Goal: Find contact information: Find contact information

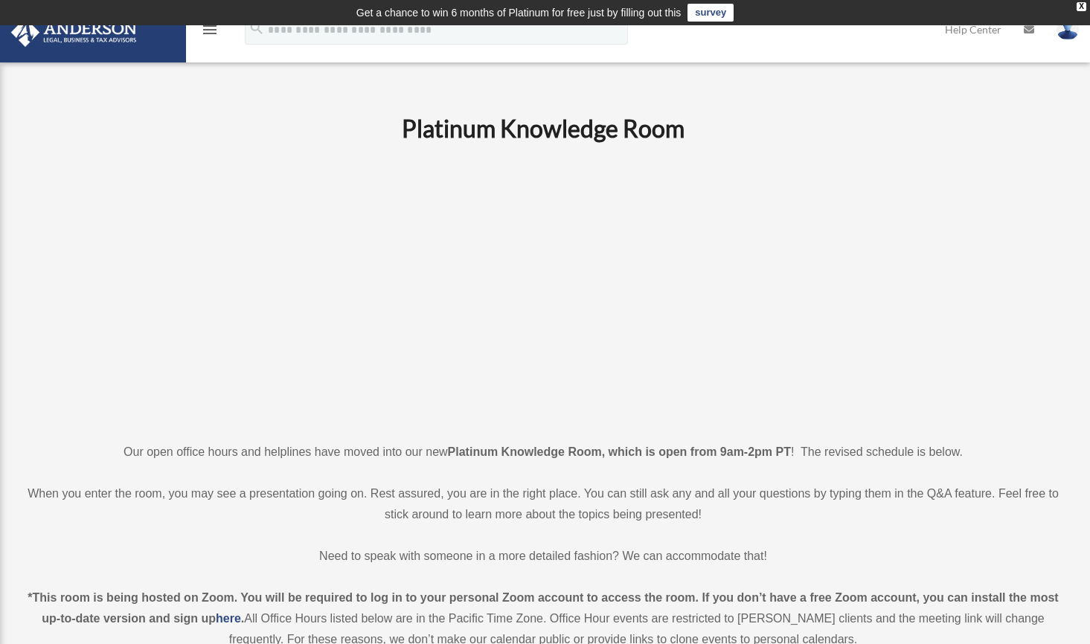
scroll to position [488, 0]
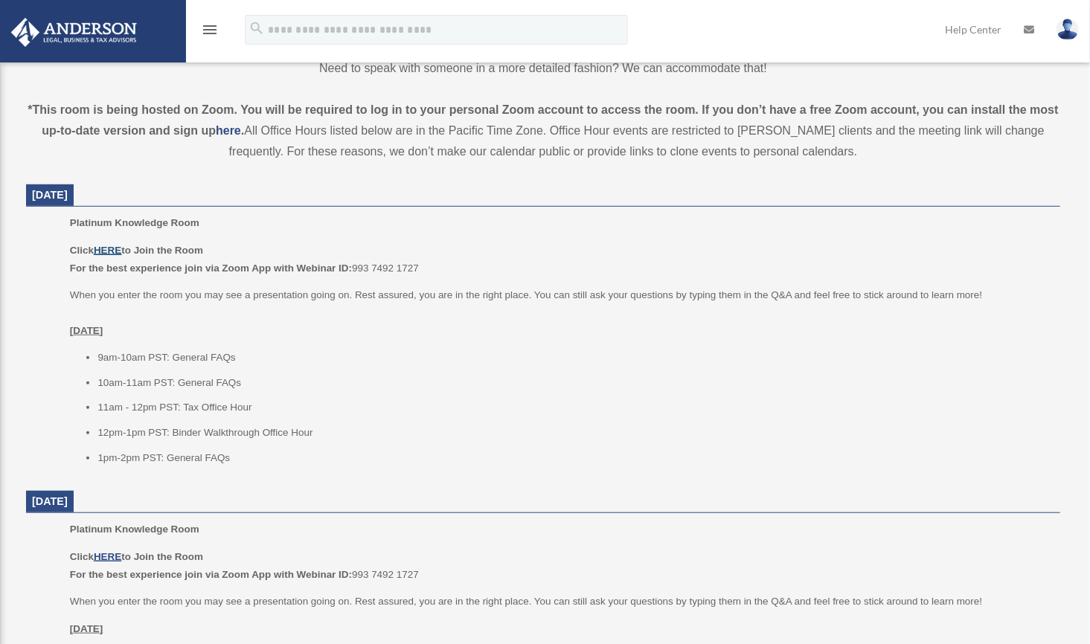
click at [112, 249] on u "HERE" at bounding box center [108, 250] width 28 height 11
click at [102, 253] on u "HERE" at bounding box center [108, 250] width 28 height 11
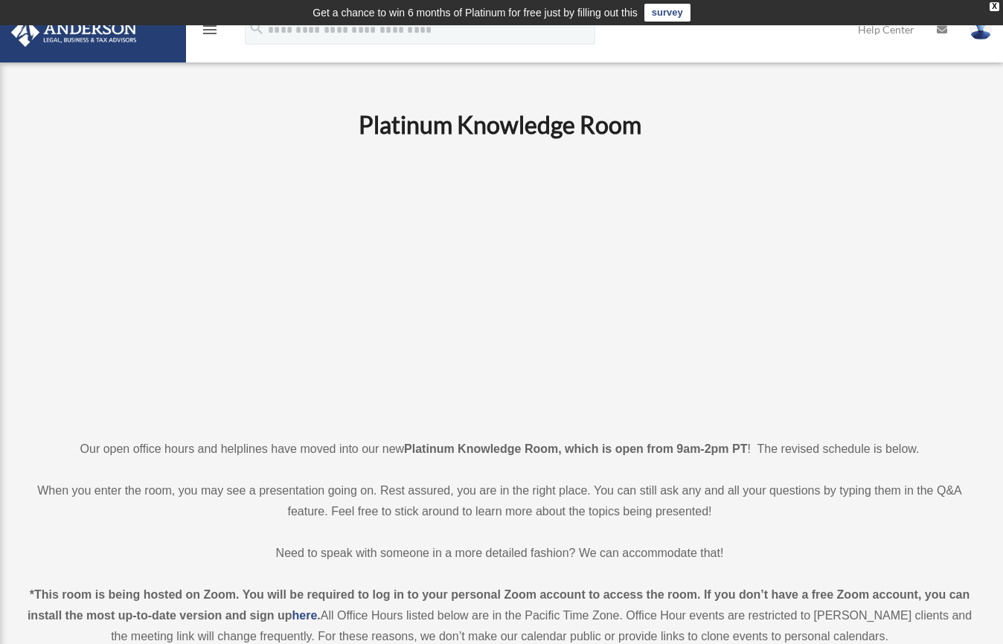
click at [202, 28] on icon "menu" at bounding box center [210, 30] width 18 height 18
drag, startPoint x: 280, startPoint y: 92, endPoint x: 255, endPoint y: 80, distance: 27.3
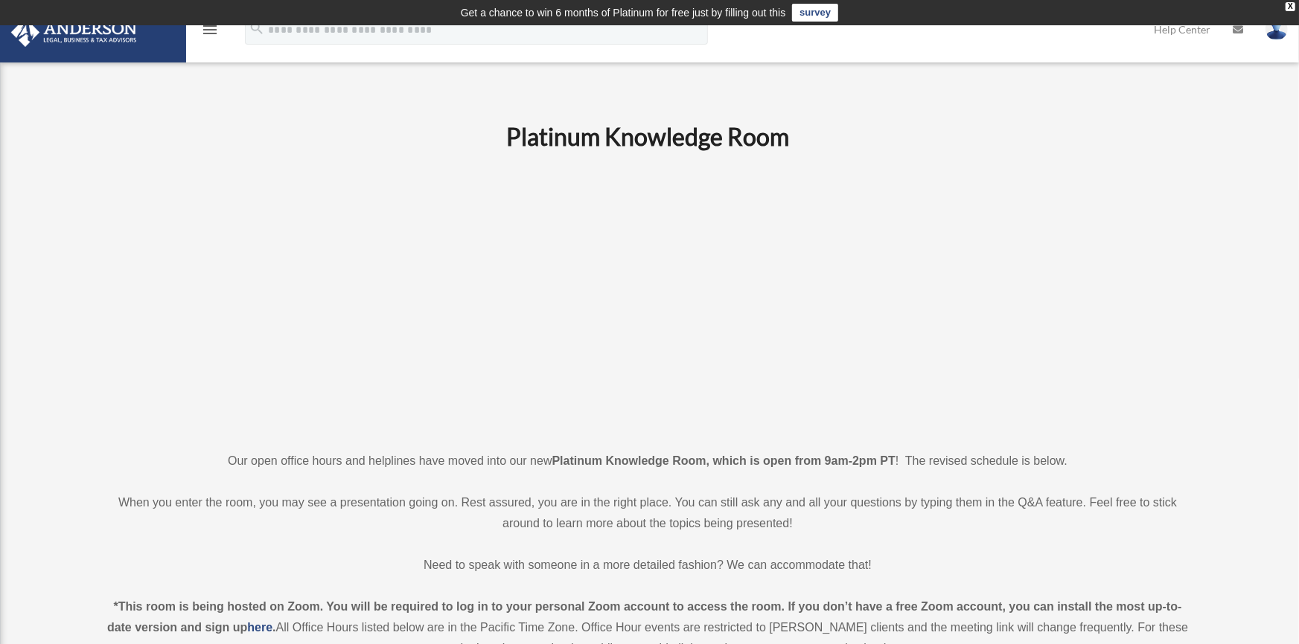
click at [207, 28] on icon "menu" at bounding box center [210, 30] width 18 height 18
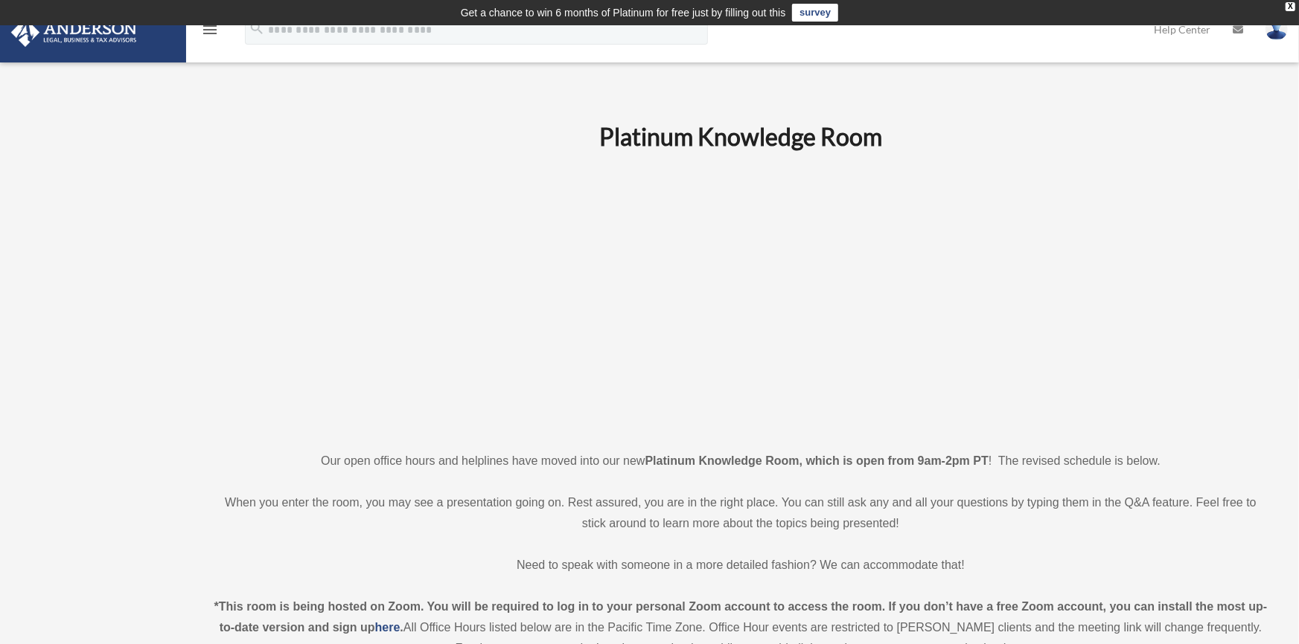
click at [204, 34] on icon "menu" at bounding box center [210, 30] width 18 height 18
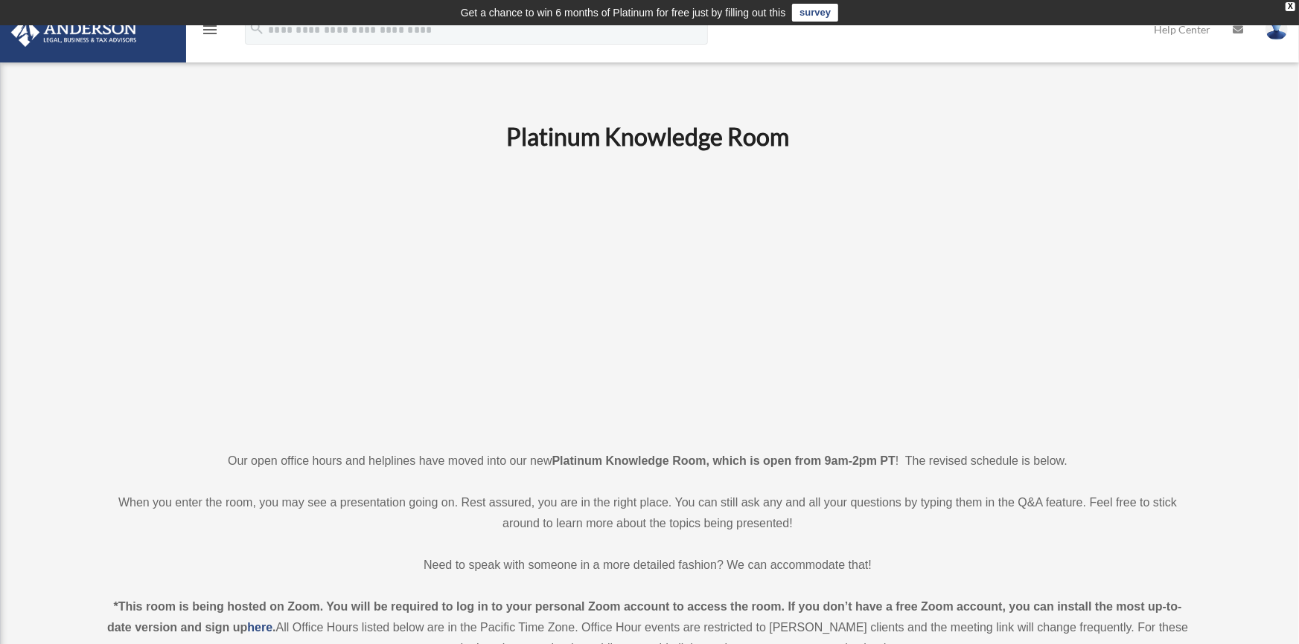
click at [205, 24] on td "Get a chance to win 6 months of Platinum for free just by filling out this surv…" at bounding box center [649, 12] width 1299 height 25
click at [207, 28] on icon "menu" at bounding box center [210, 30] width 18 height 18
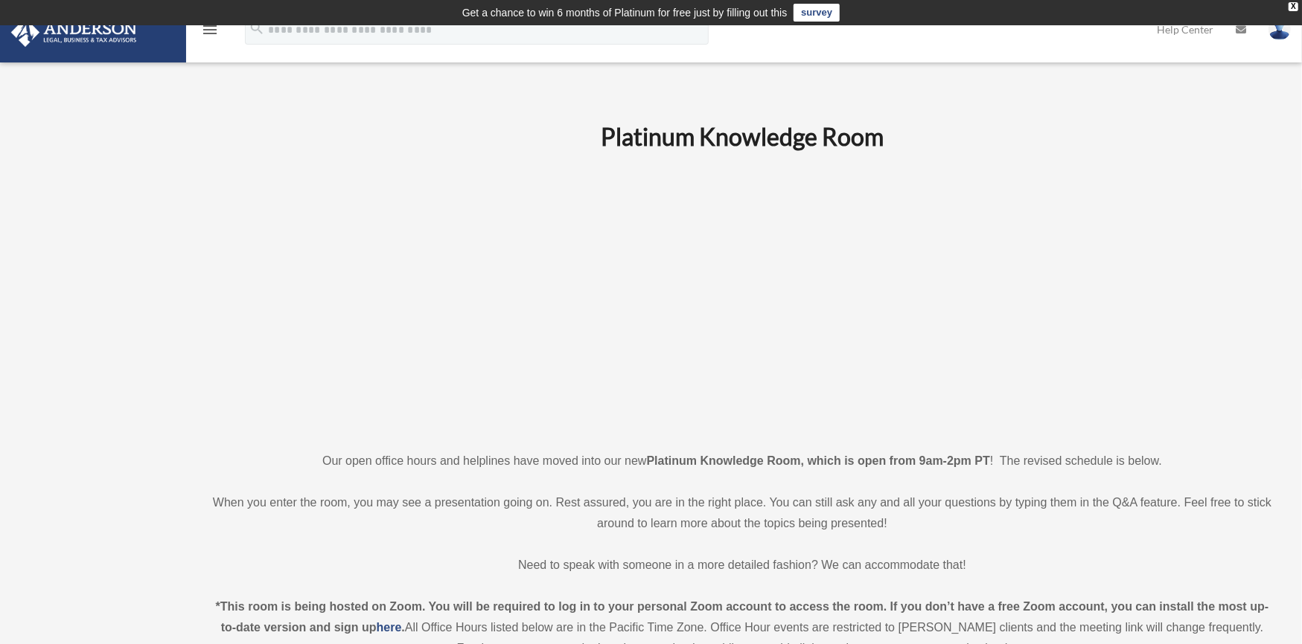
click at [208, 28] on icon "menu" at bounding box center [210, 30] width 18 height 18
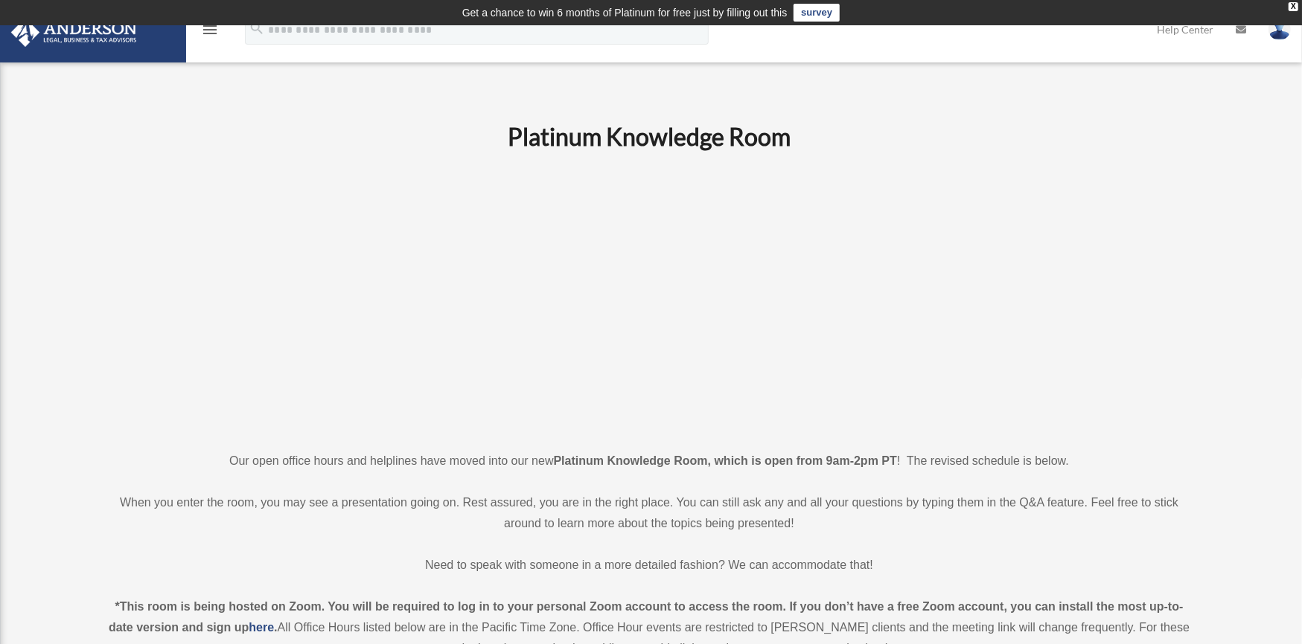
drag, startPoint x: 211, startPoint y: 28, endPoint x: 203, endPoint y: 31, distance: 8.5
click at [211, 29] on icon "menu" at bounding box center [210, 30] width 18 height 18
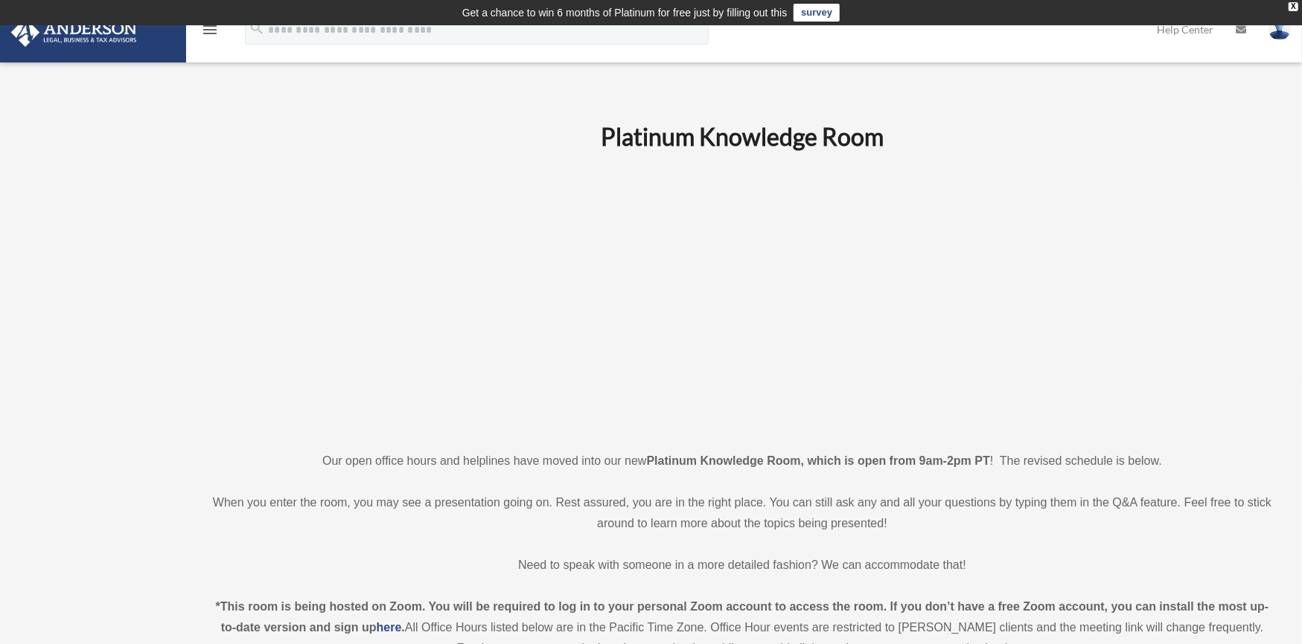
click at [208, 27] on icon "menu" at bounding box center [210, 30] width 18 height 18
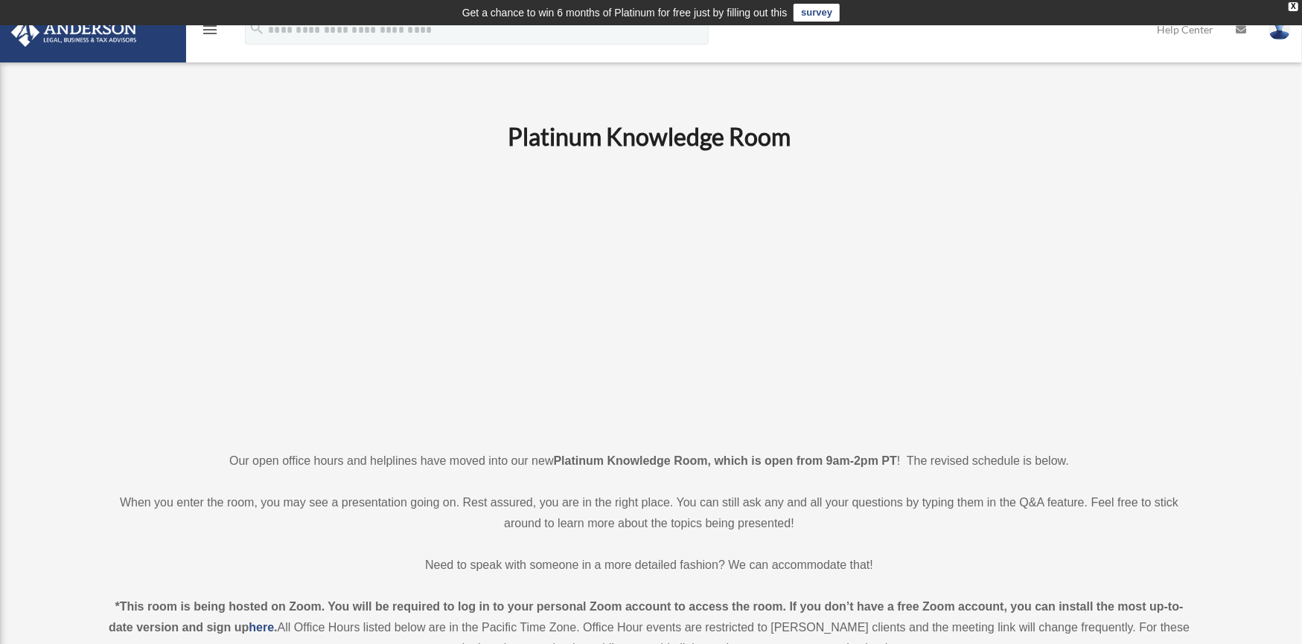
click at [208, 27] on icon "menu" at bounding box center [210, 30] width 18 height 18
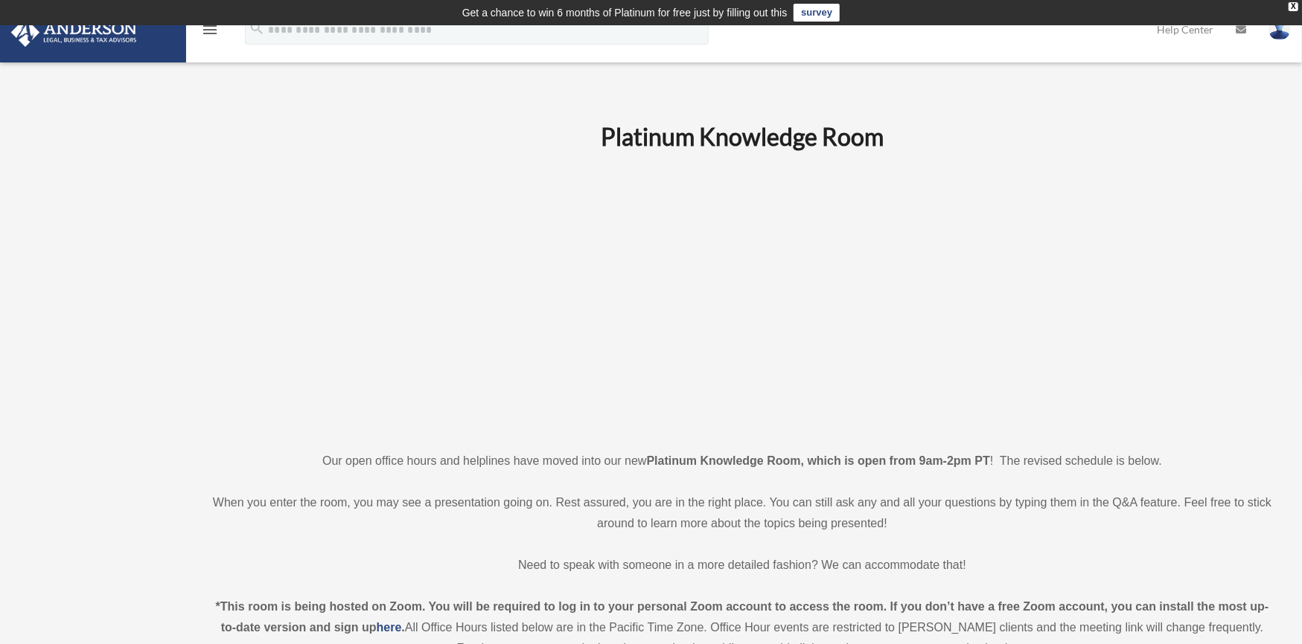
click at [125, 38] on img at bounding box center [74, 32] width 135 height 29
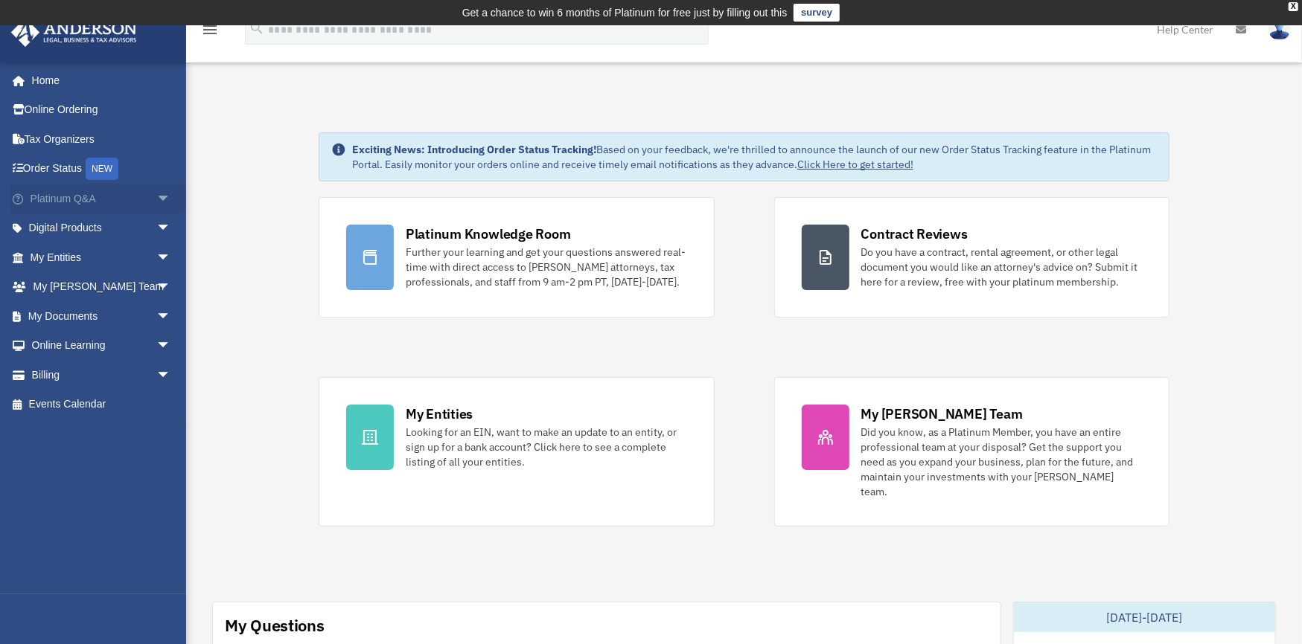
click at [95, 201] on link "Platinum Q&A arrow_drop_down" at bounding box center [101, 199] width 183 height 30
click at [157, 193] on span "arrow_drop_down" at bounding box center [171, 199] width 30 height 31
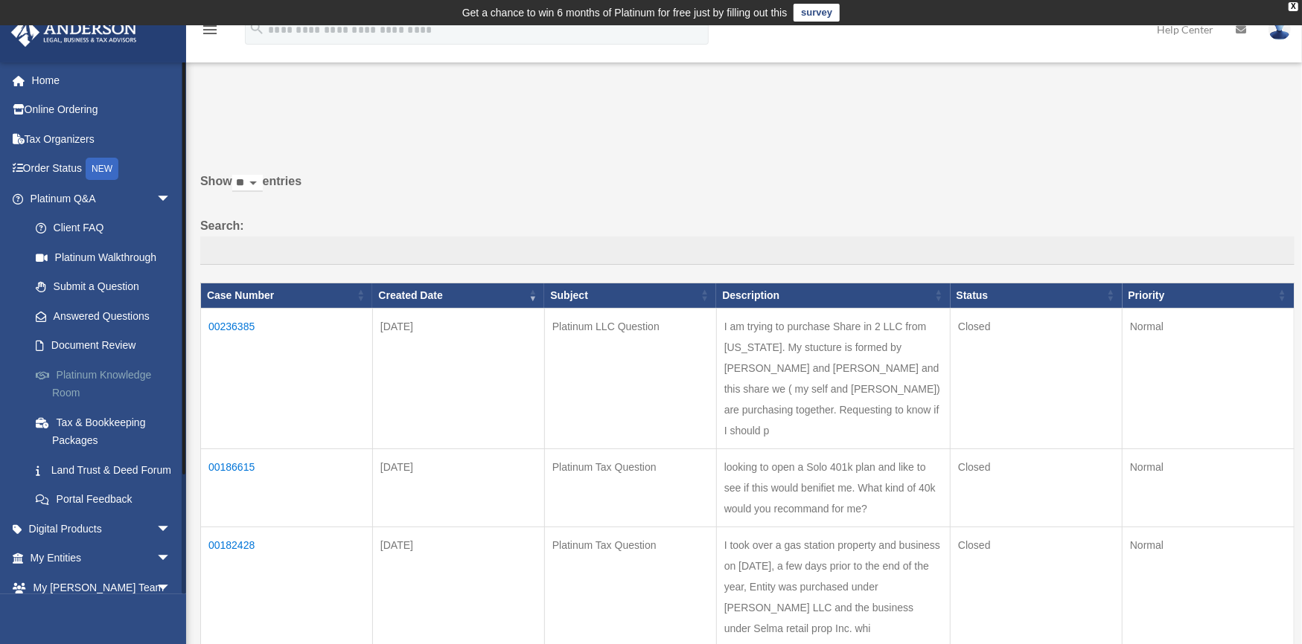
click at [83, 383] on link "Platinum Knowledge Room" at bounding box center [107, 384] width 173 height 48
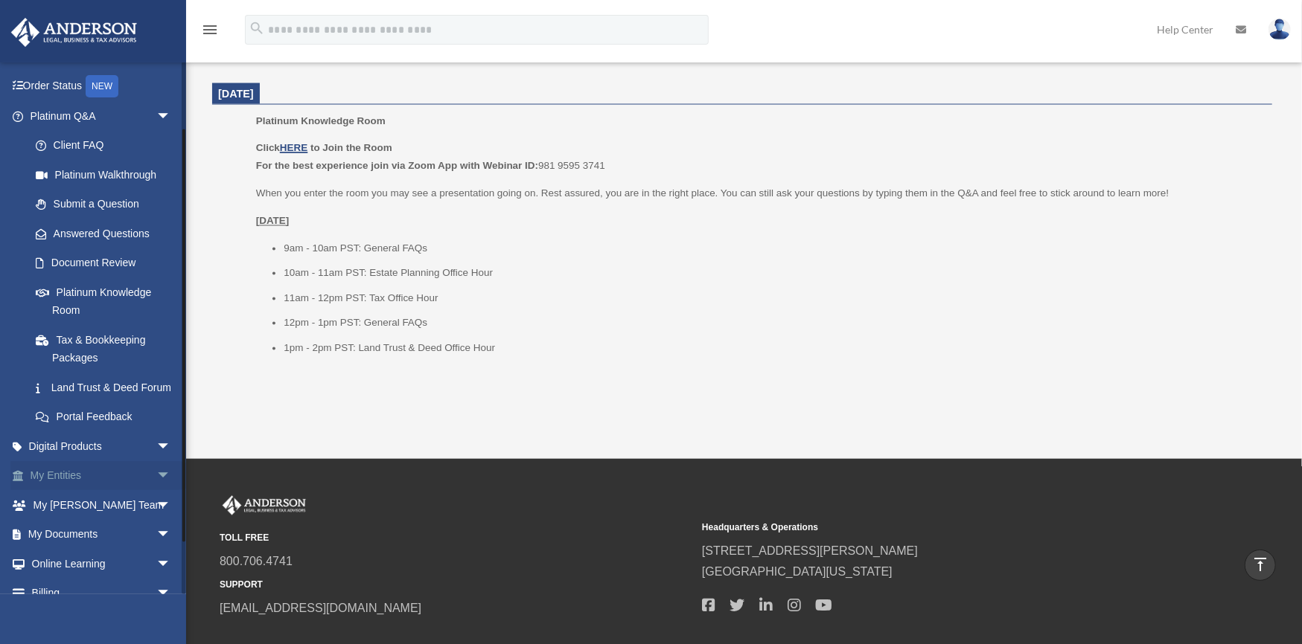
scroll to position [115, 0]
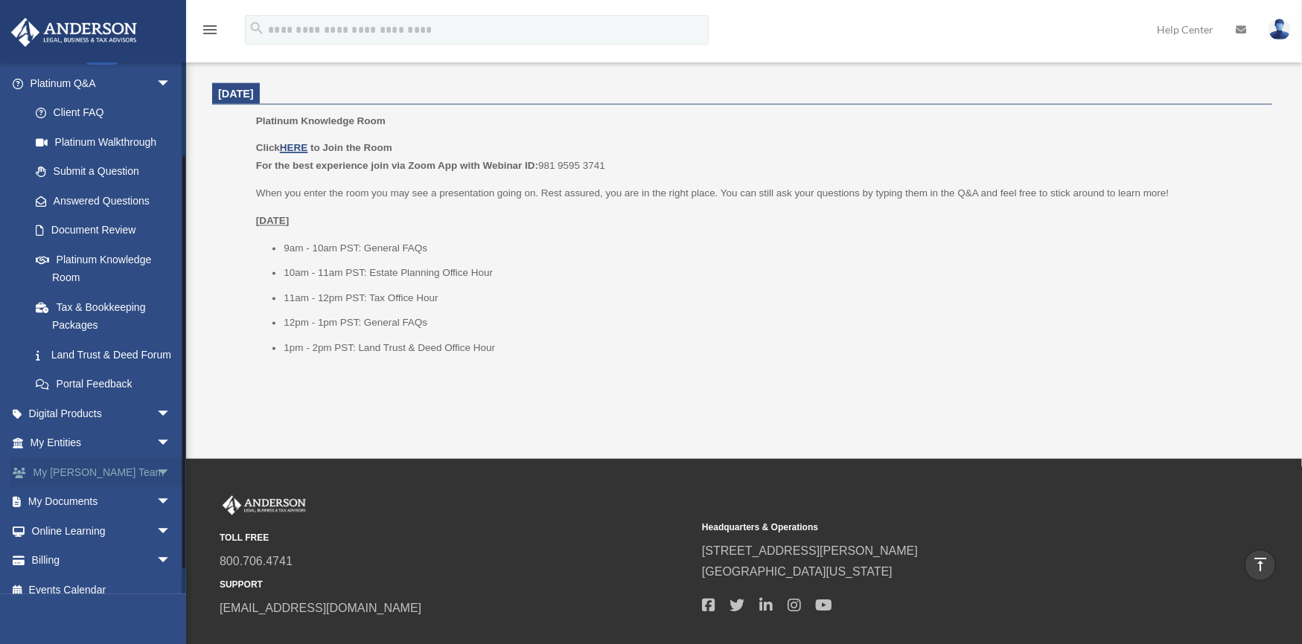
click at [92, 487] on link "My Anderson Team arrow_drop_down" at bounding box center [101, 473] width 183 height 30
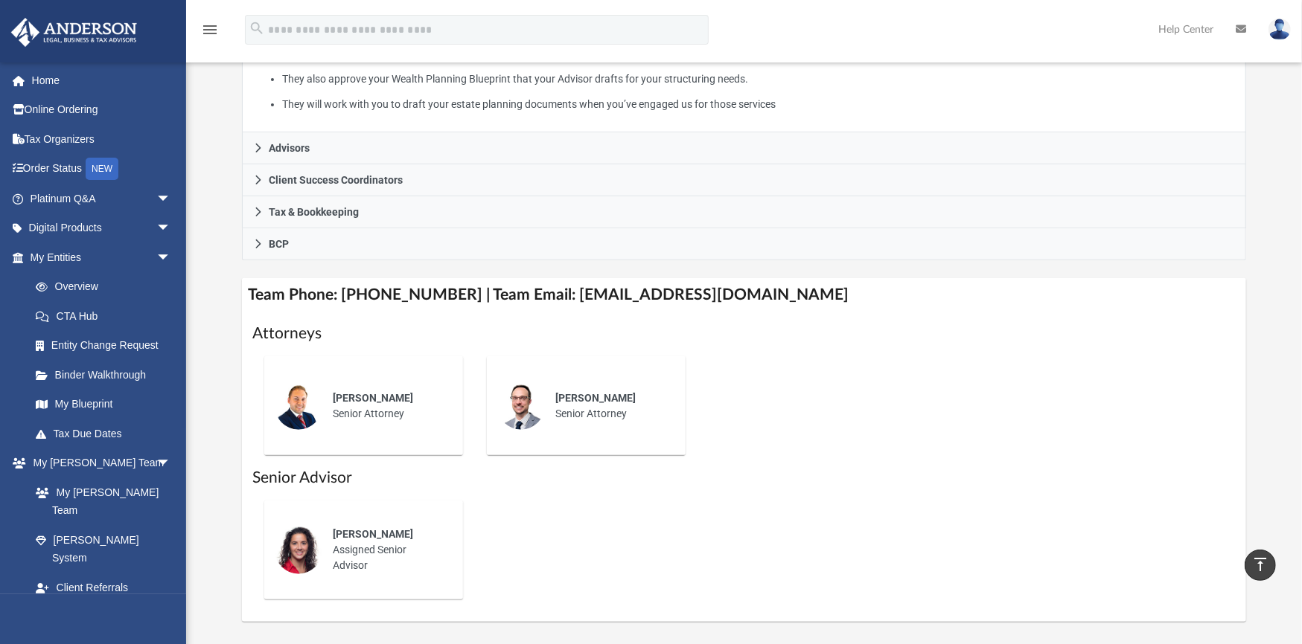
scroll to position [496, 0]
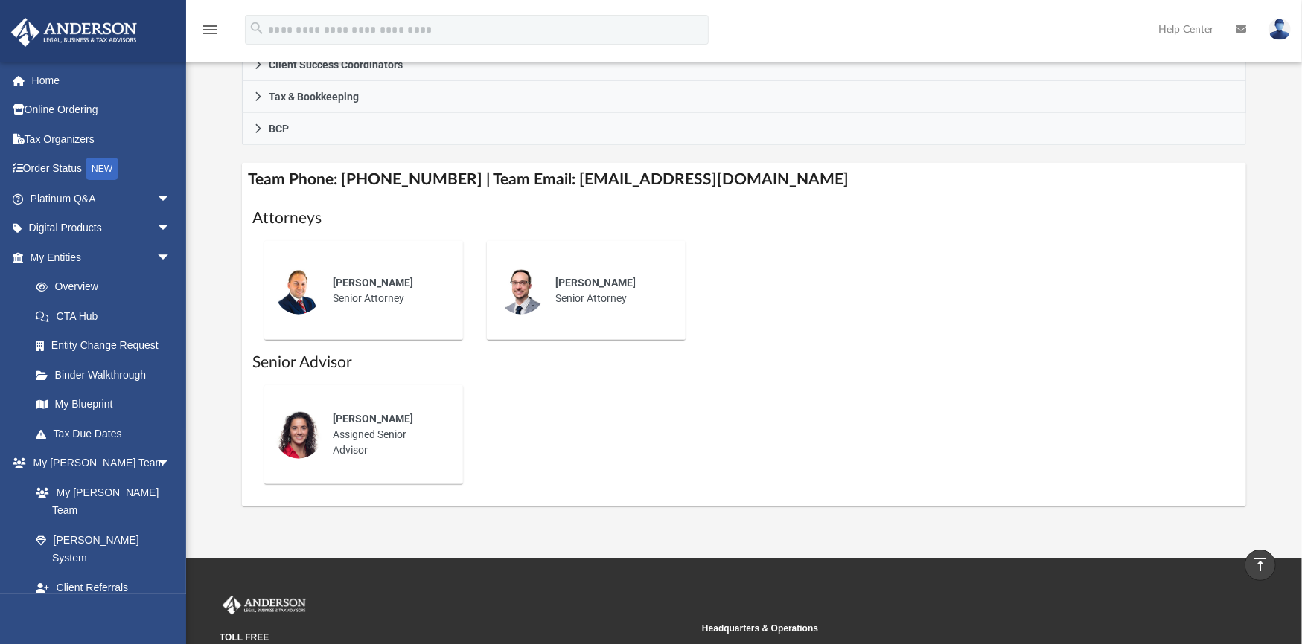
drag, startPoint x: 554, startPoint y: 280, endPoint x: 630, endPoint y: 283, distance: 75.2
click at [630, 283] on div "[PERSON_NAME]" at bounding box center [609, 283] width 109 height 16
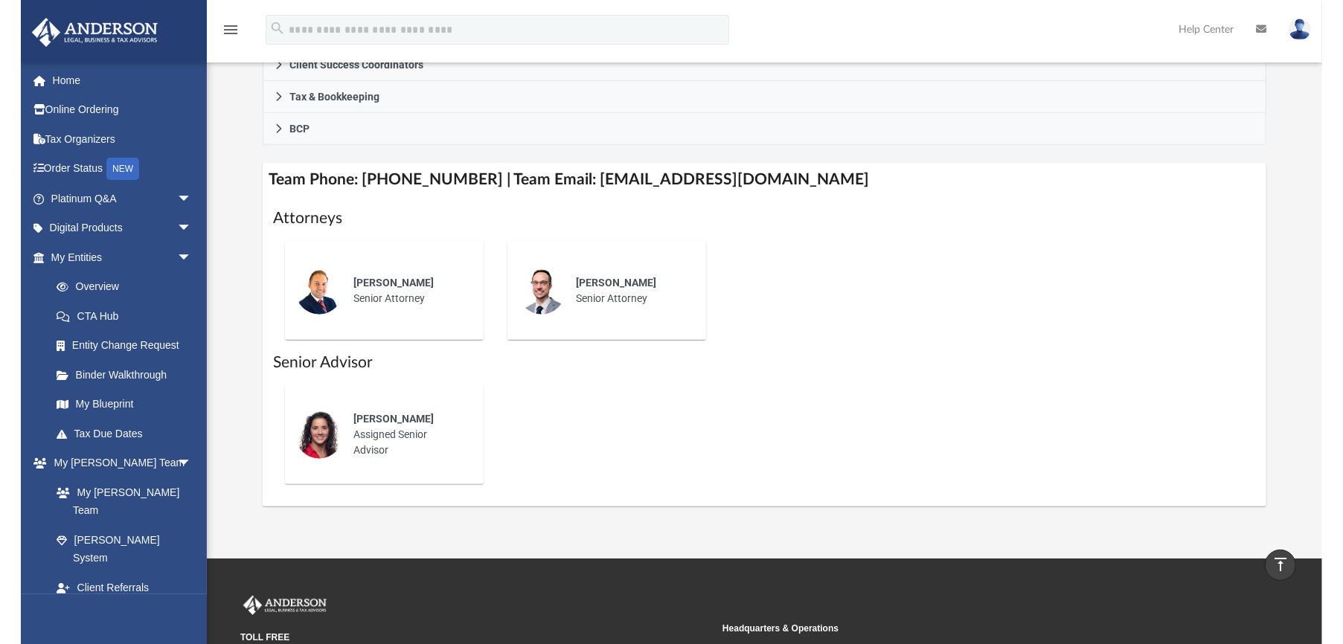
scroll to position [497, 0]
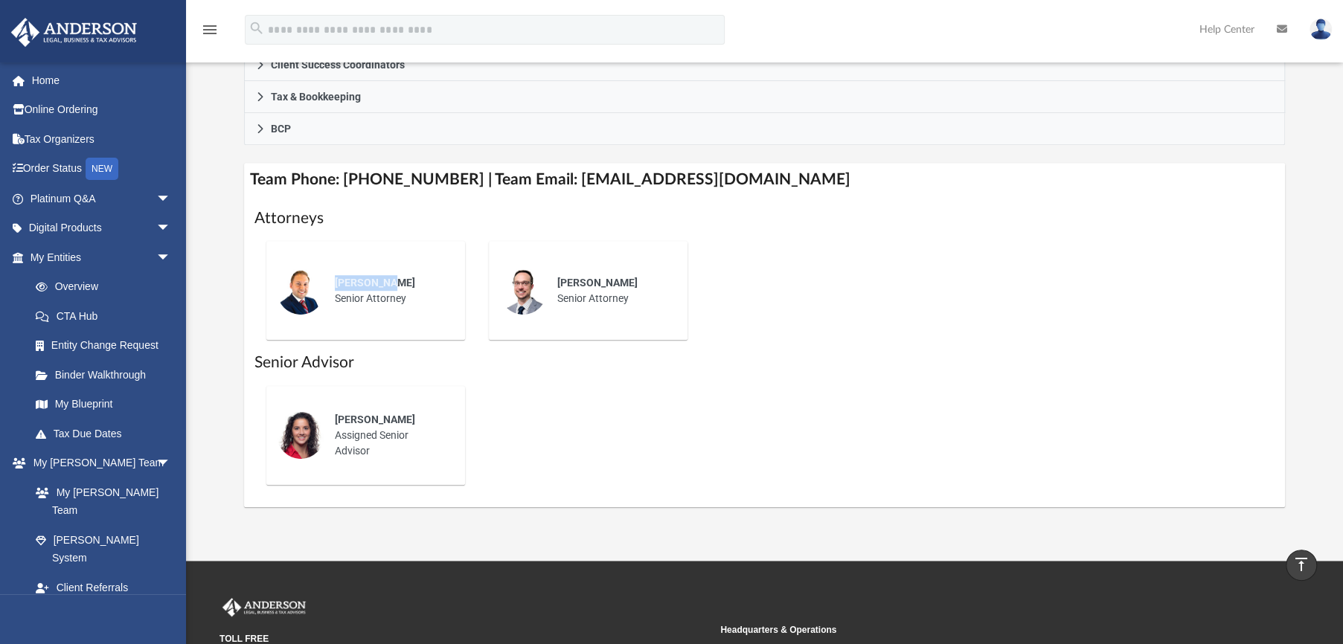
drag, startPoint x: 394, startPoint y: 281, endPoint x: 336, endPoint y: 274, distance: 59.3
click at [336, 275] on div "Tyson Wade" at bounding box center [389, 283] width 109 height 16
drag, startPoint x: 353, startPoint y: 168, endPoint x: 582, endPoint y: 179, distance: 228.7
click at [562, 179] on h4 "Team Phone: (725) 201-7553 | Team Email: myteam@andersonadvisors.com" at bounding box center [765, 179] width 1042 height 33
click at [585, 179] on h4 "Team Phone: (725) 201-7553 | Team Email: myteam@andersonadvisors.com" at bounding box center [765, 179] width 1042 height 33
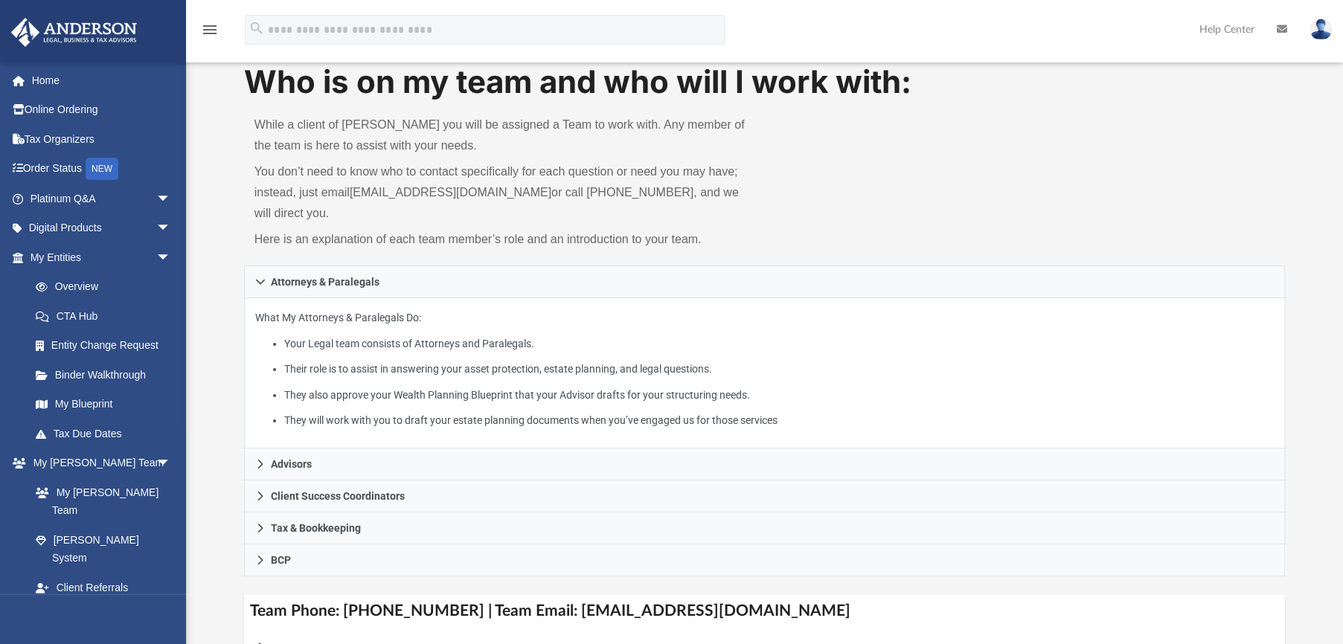
scroll to position [49, 0]
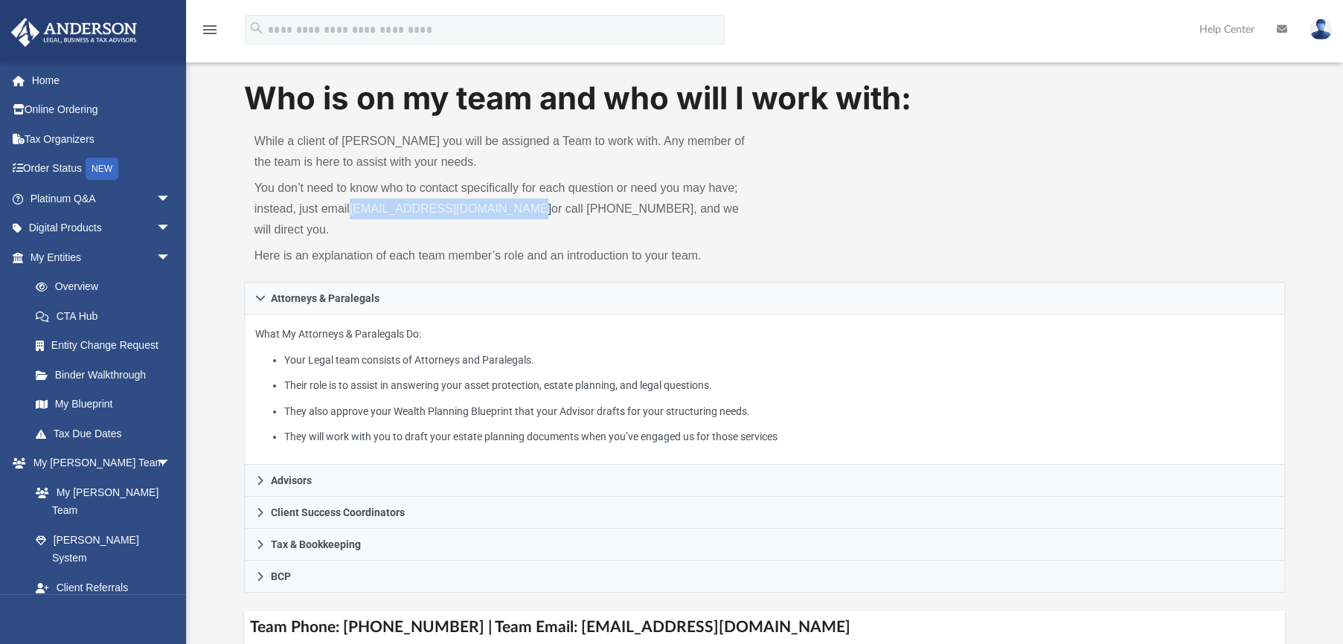
drag, startPoint x: 528, startPoint y: 207, endPoint x: 353, endPoint y: 207, distance: 175.6
click at [353, 207] on p "You don’t need to know who to contact specifically for each question or need yo…" at bounding box center [505, 209] width 500 height 63
copy link "myteam@andersonadvisors.com"
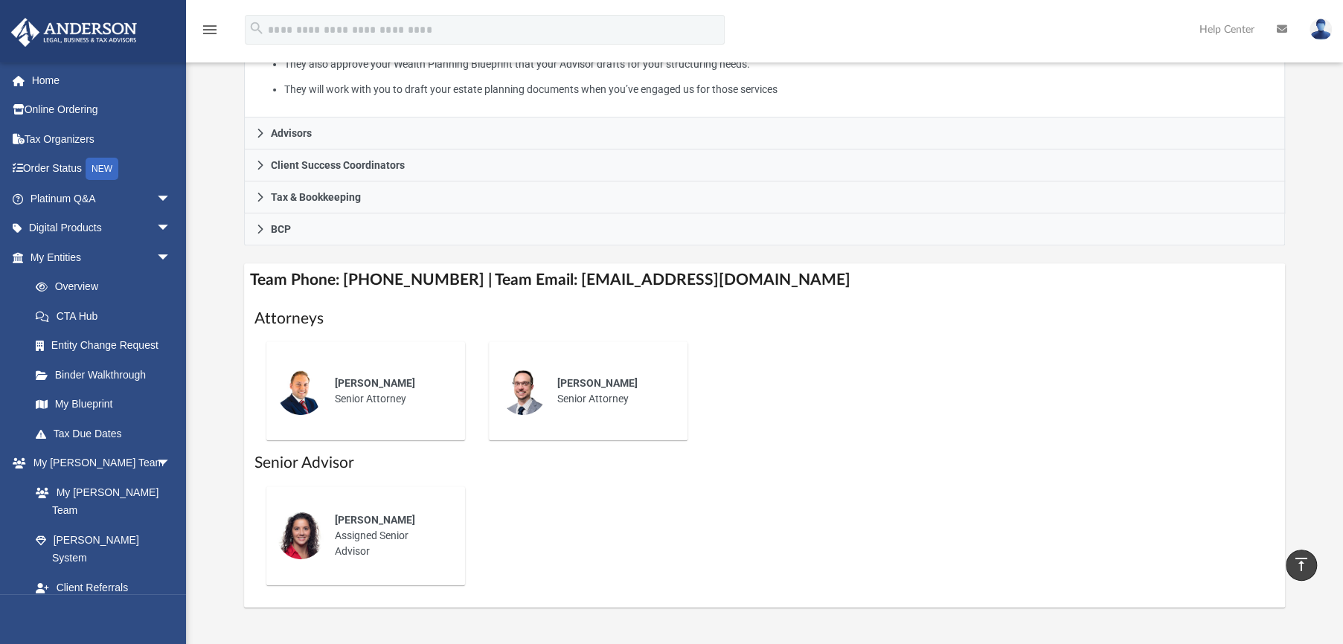
scroll to position [496, 0]
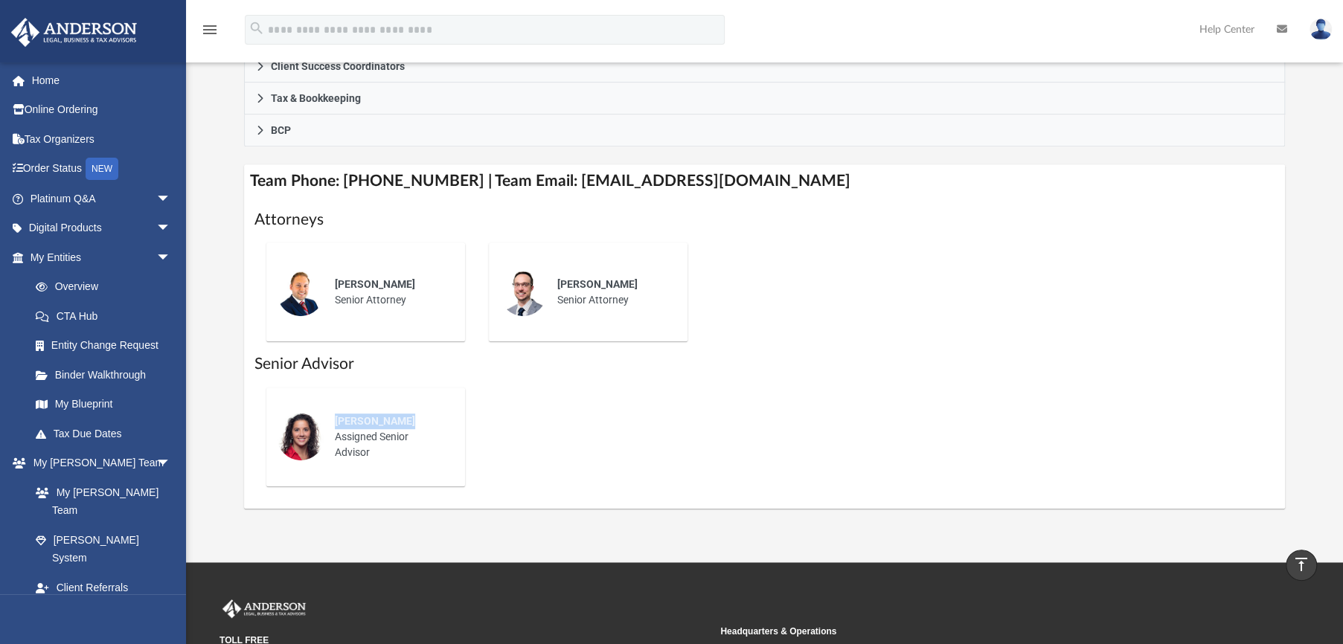
drag, startPoint x: 406, startPoint y: 421, endPoint x: 333, endPoint y: 414, distance: 73.3
click at [324, 415] on div "Leah Pocoroba Assigned Senior Advisor" at bounding box center [389, 437] width 130 height 68
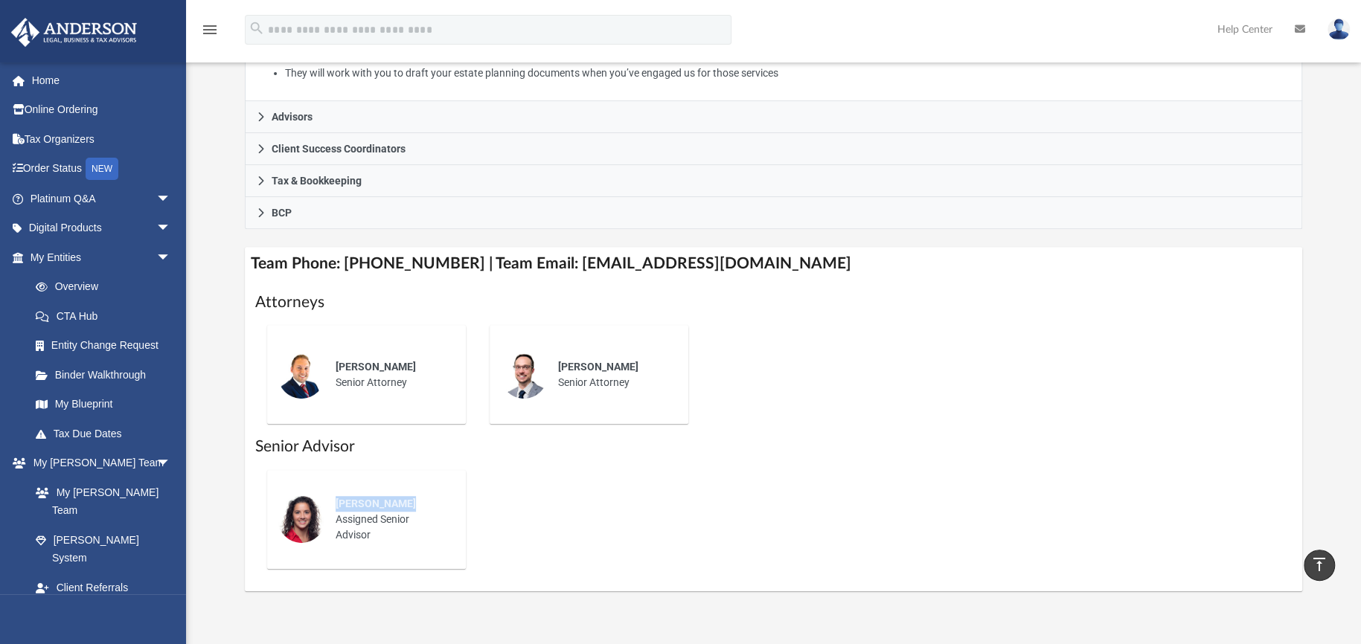
scroll to position [315, 0]
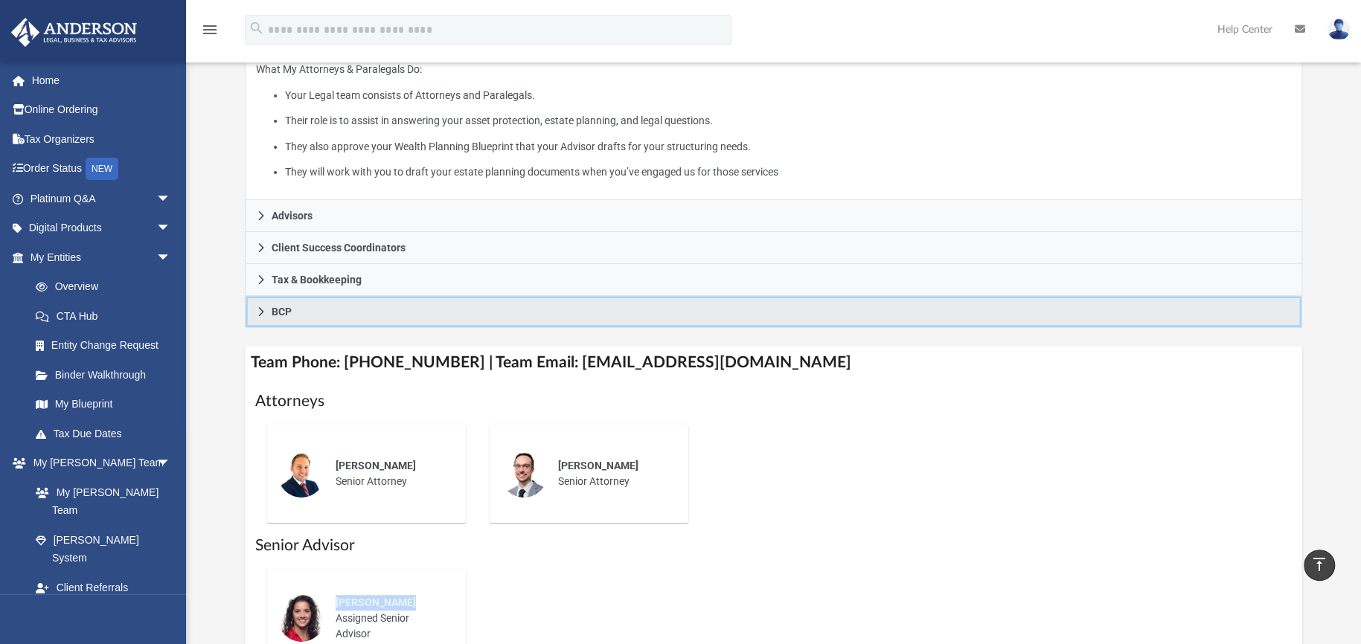
click at [263, 307] on icon at bounding box center [261, 312] width 10 height 10
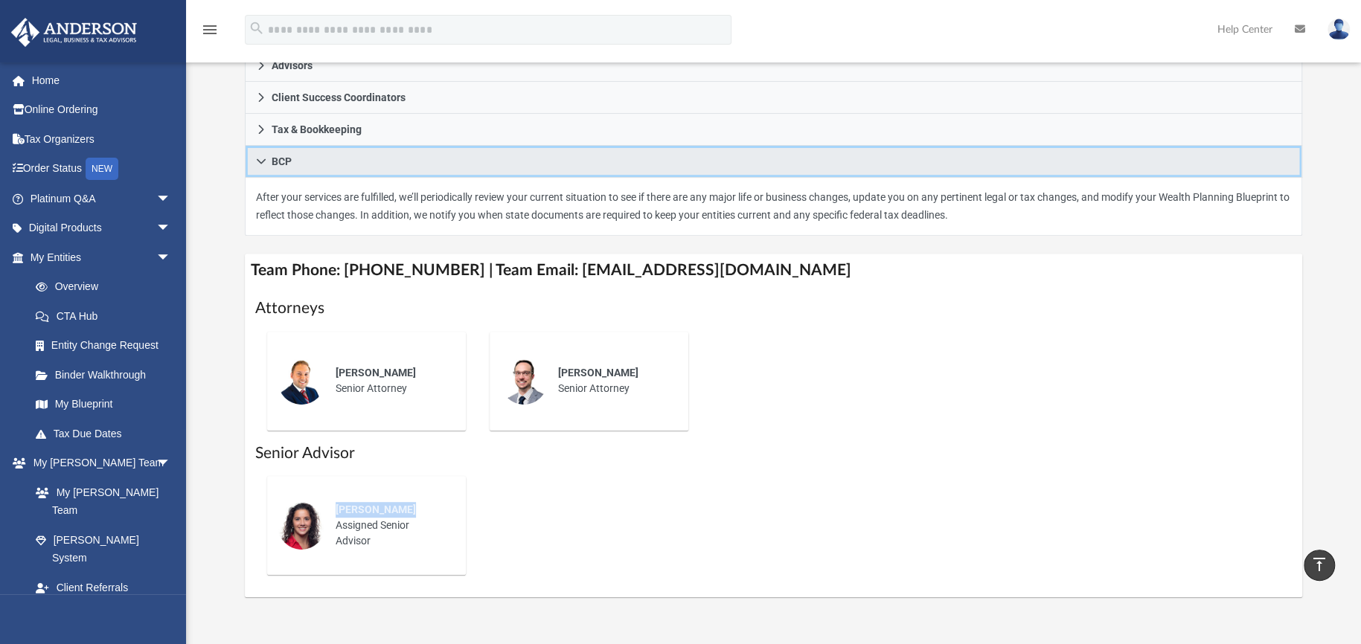
scroll to position [249, 0]
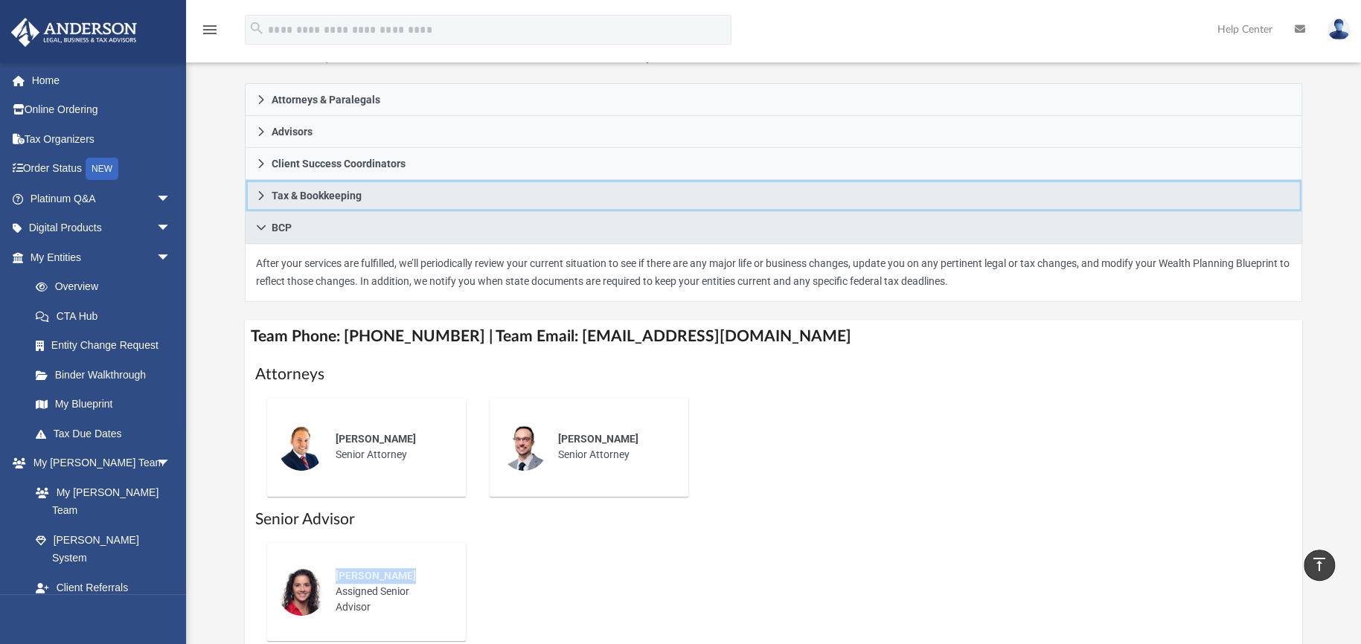
click at [256, 192] on icon at bounding box center [261, 196] width 10 height 10
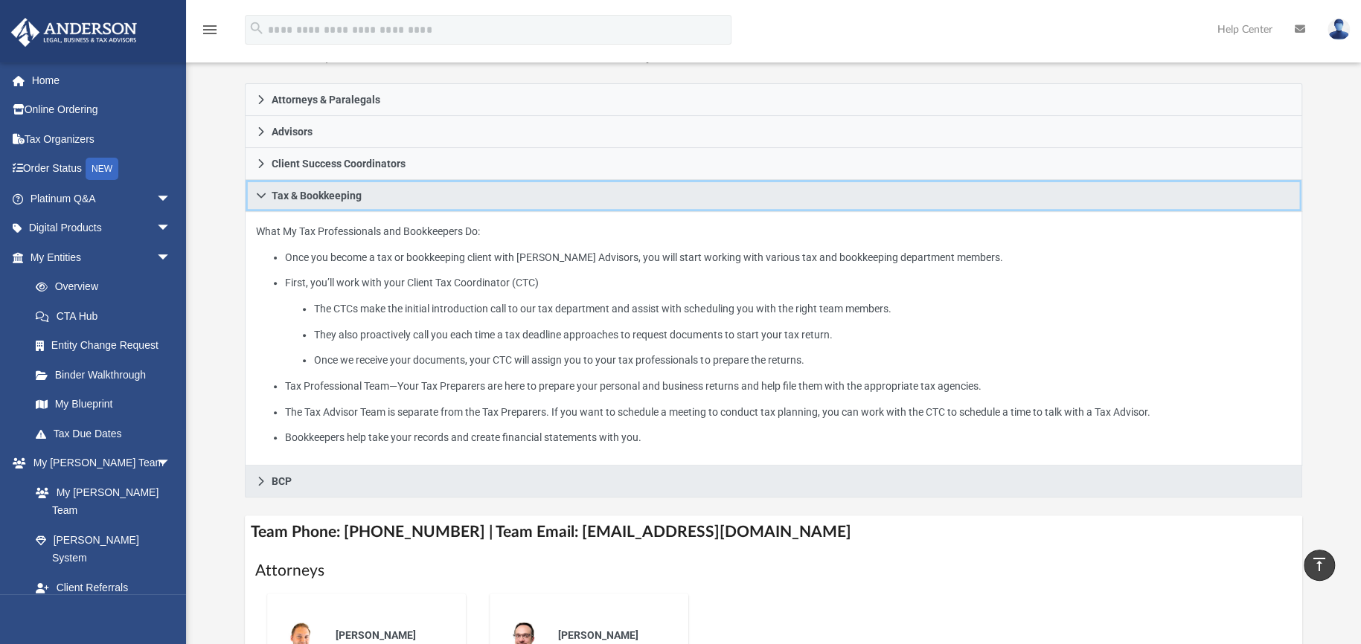
click at [257, 193] on icon at bounding box center [261, 195] width 9 height 5
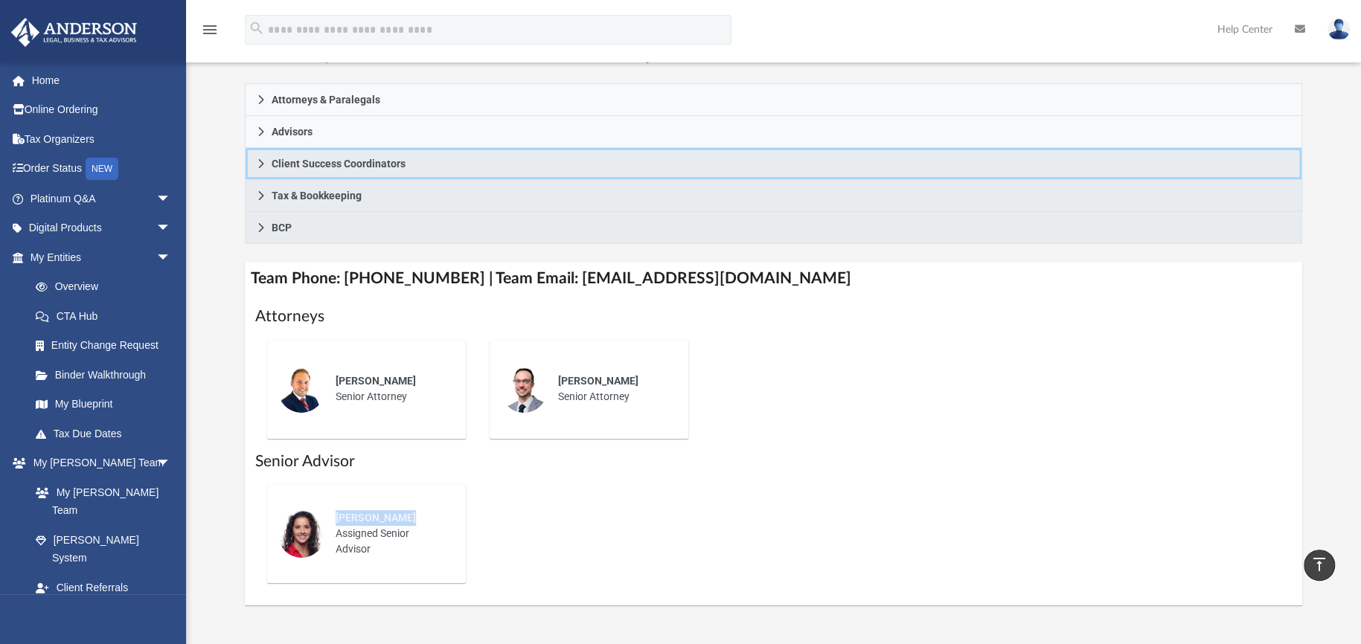
click at [257, 162] on icon at bounding box center [261, 164] width 10 height 10
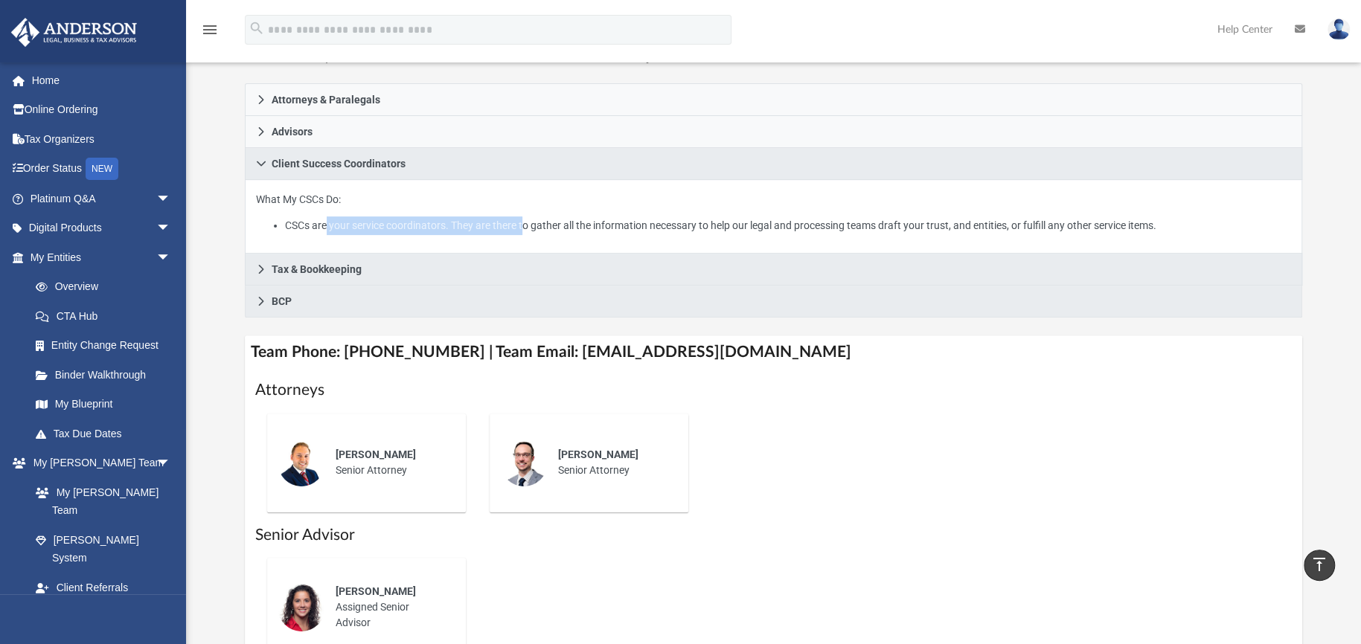
drag, startPoint x: 359, startPoint y: 228, endPoint x: 551, endPoint y: 228, distance: 192.0
click at [537, 228] on li "CSCs are your service coordinators. They are there to gather all the informatio…" at bounding box center [788, 226] width 1006 height 19
click at [576, 228] on li "CSCs are your service coordinators. They are there to gather all the informatio…" at bounding box center [788, 226] width 1006 height 19
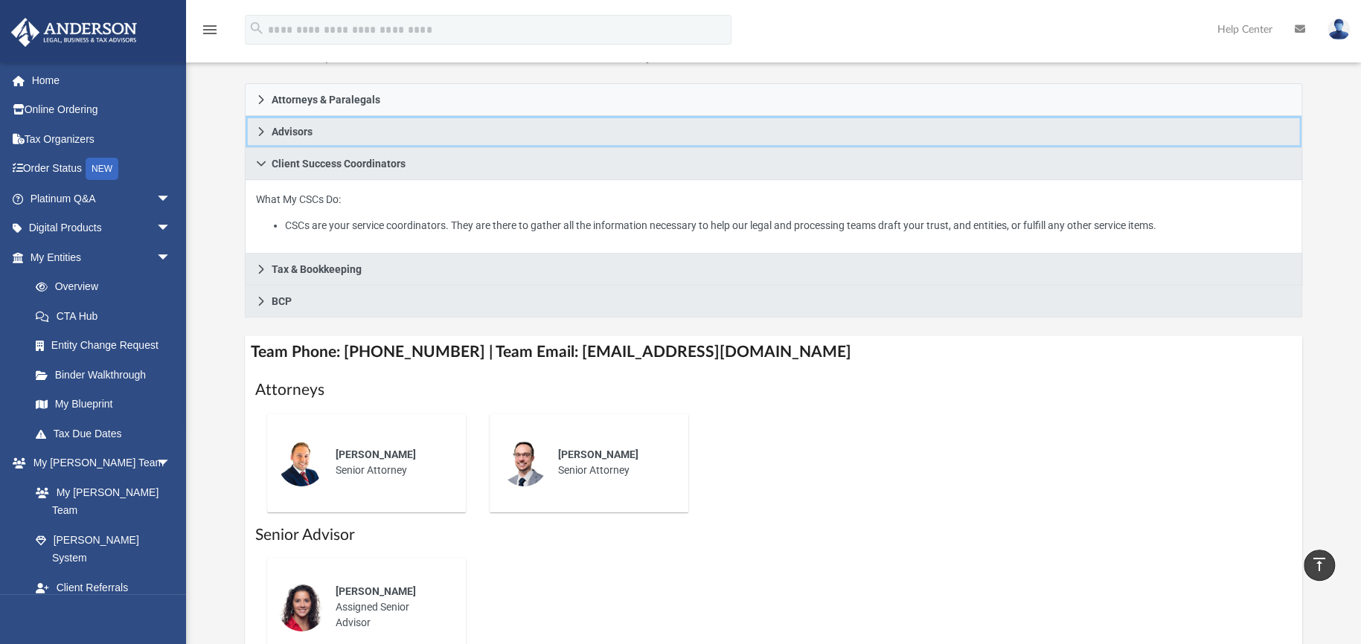
click at [287, 132] on span "Advisors" at bounding box center [292, 132] width 41 height 10
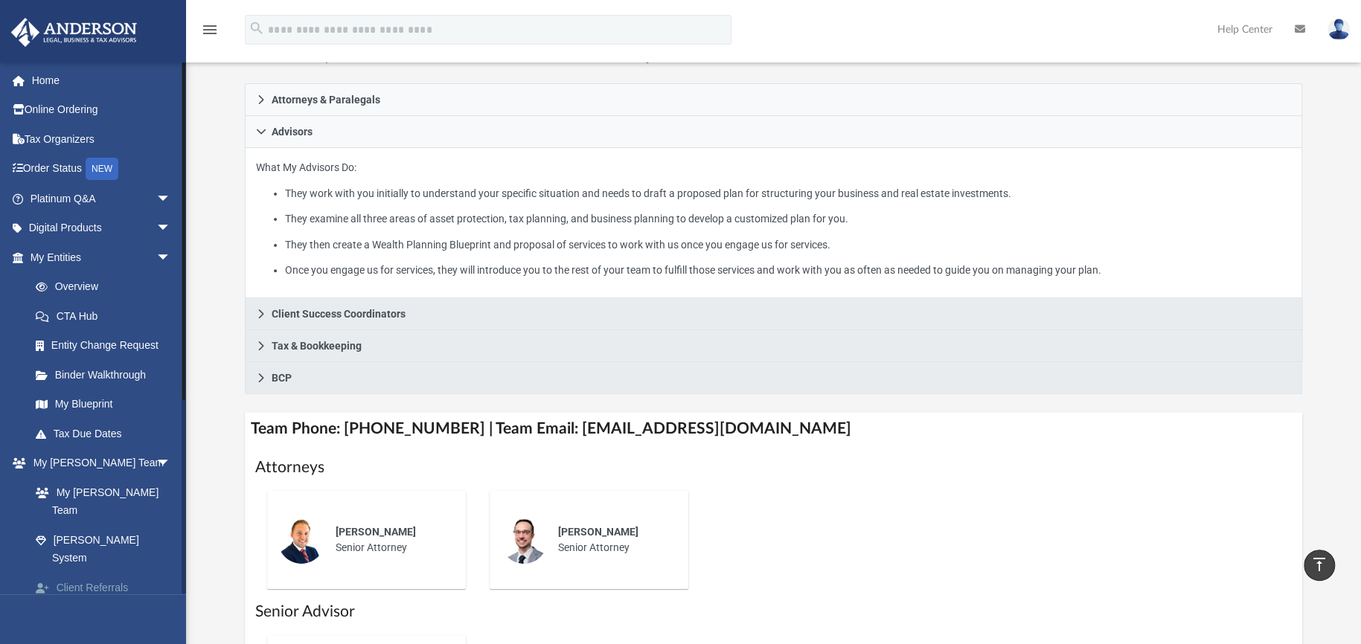
click at [86, 573] on link "Client Referrals" at bounding box center [107, 588] width 173 height 30
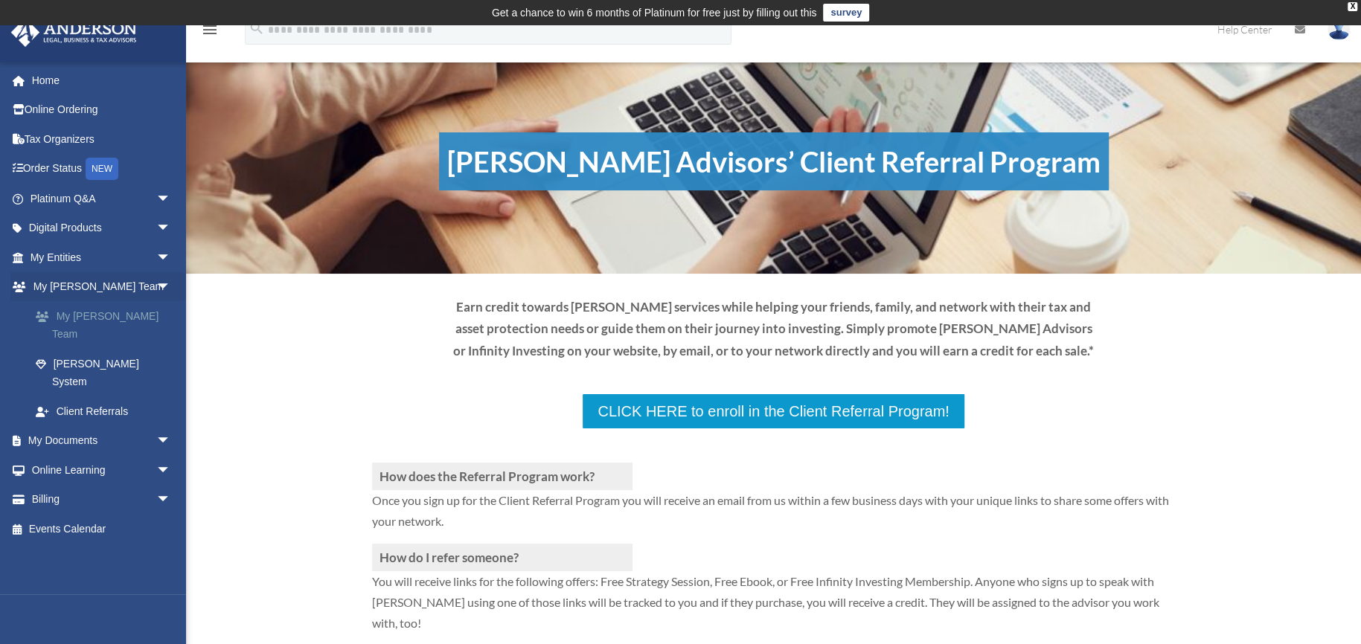
click at [95, 314] on link "My [PERSON_NAME] Team" at bounding box center [107, 325] width 173 height 48
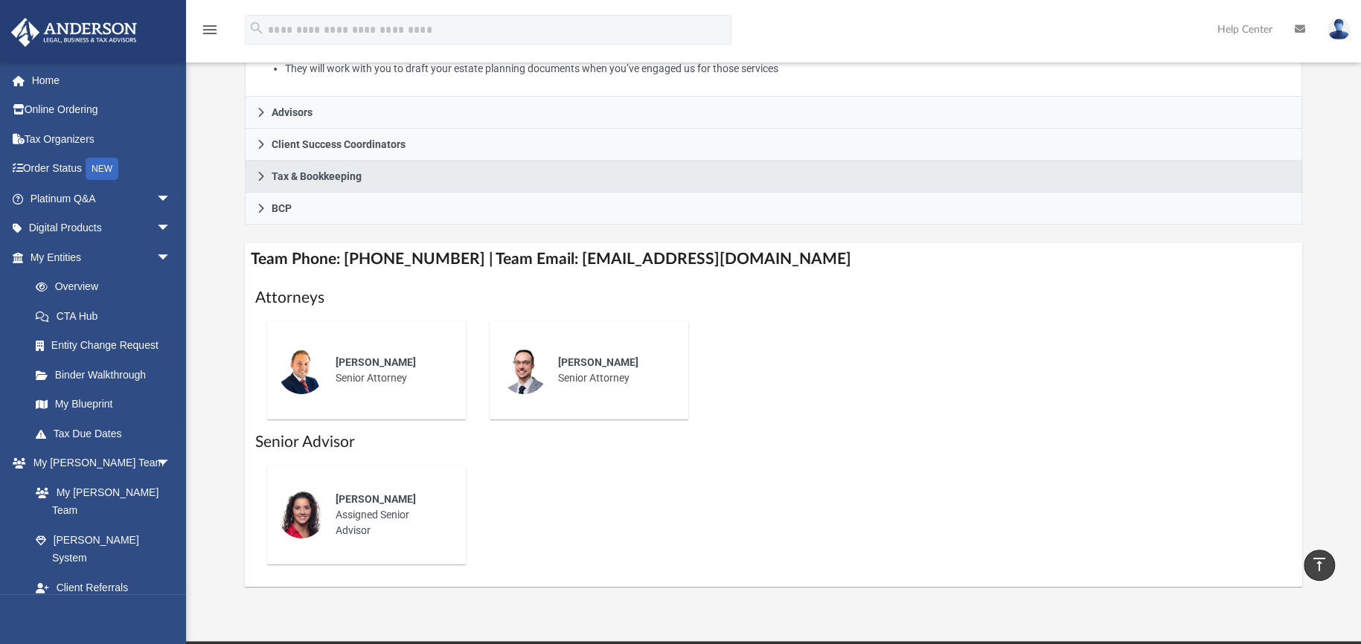
scroll to position [551, 0]
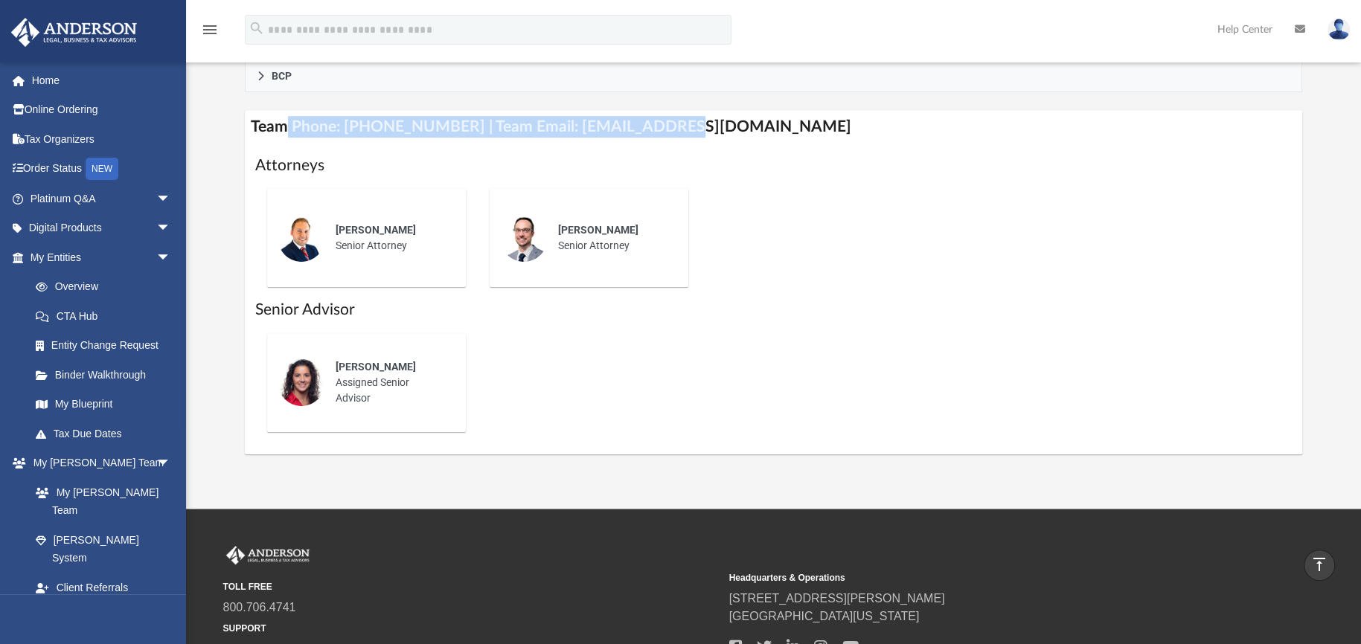
drag, startPoint x: 295, startPoint y: 121, endPoint x: 685, endPoint y: 127, distance: 390.0
click at [679, 127] on h4 "Team Phone: [PHONE_NUMBER] | Team Email: [EMAIL_ADDRESS][DOMAIN_NAME]" at bounding box center [774, 126] width 1058 height 33
click at [697, 128] on h4 "Team Phone: [PHONE_NUMBER] | Team Email: [EMAIL_ADDRESS][DOMAIN_NAME]" at bounding box center [774, 126] width 1058 height 33
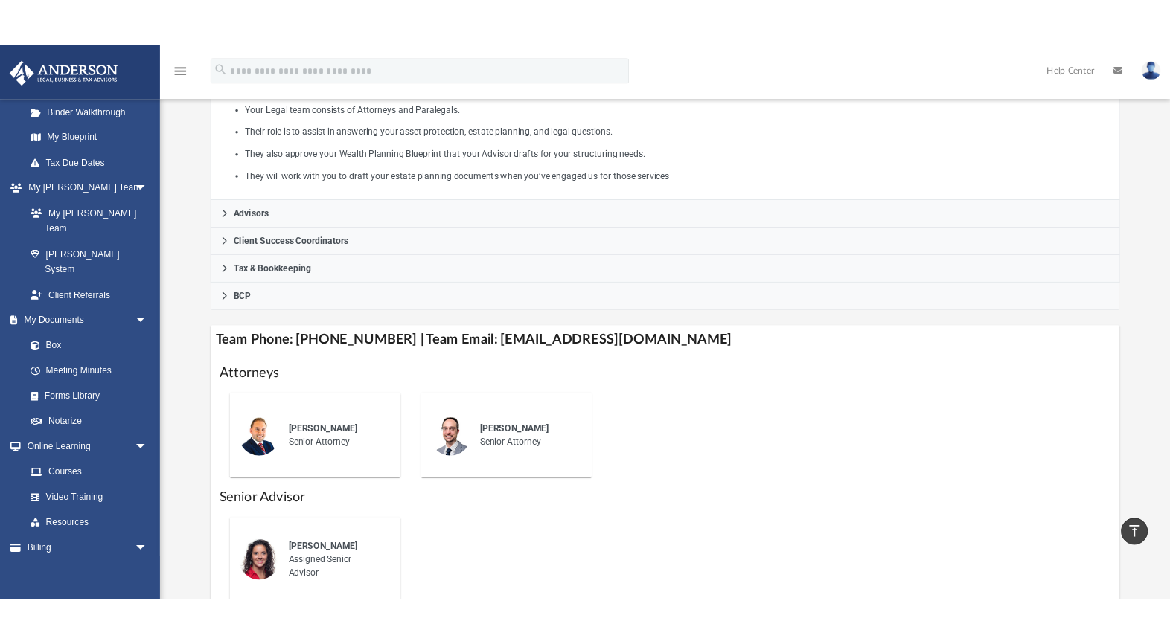
scroll to position [348, 0]
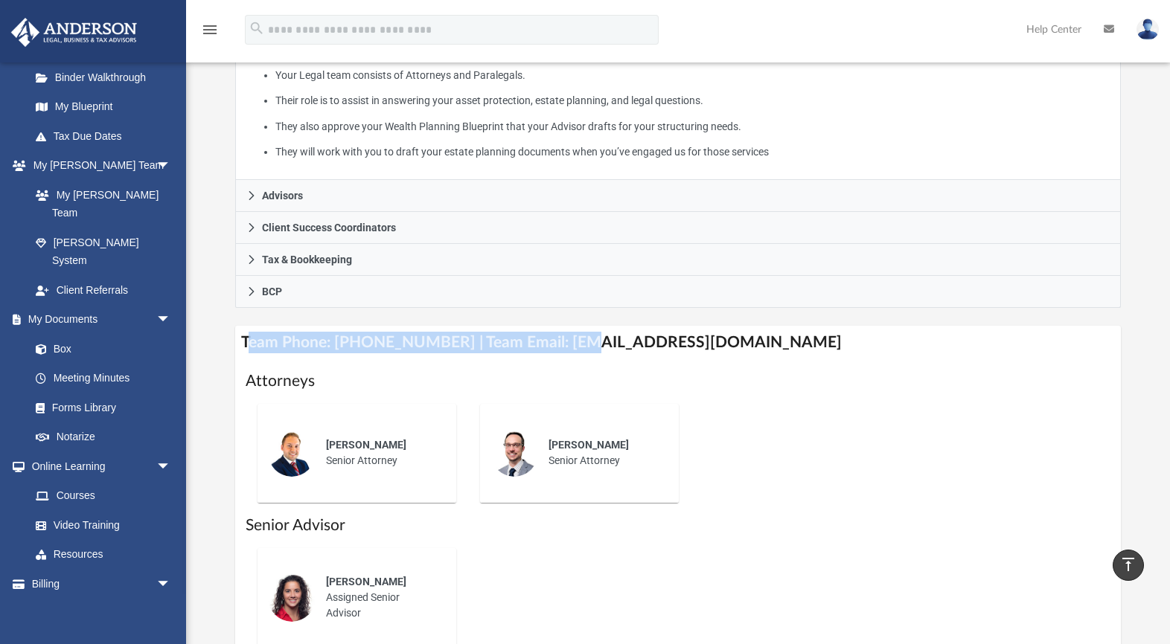
drag, startPoint x: 261, startPoint y: 342, endPoint x: 601, endPoint y: 339, distance: 339.4
click at [572, 339] on h4 "Team Phone: [PHONE_NUMBER] | Team Email: [EMAIL_ADDRESS][DOMAIN_NAME]" at bounding box center [678, 342] width 886 height 33
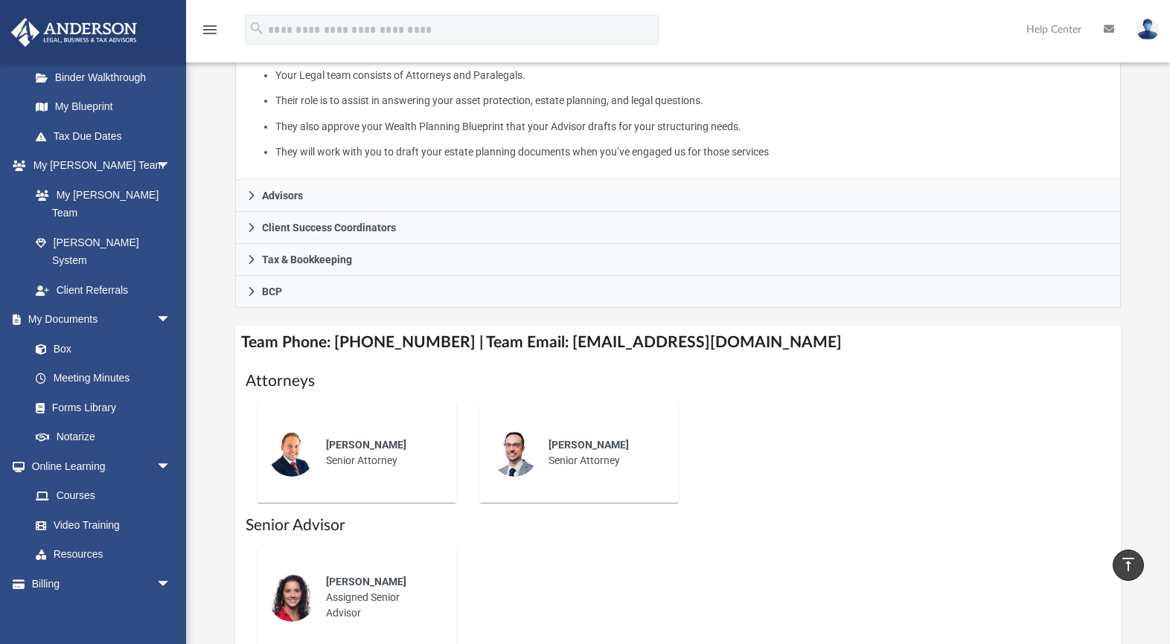
click at [629, 341] on h4 "Team Phone: [PHONE_NUMBER] | Team Email: [EMAIL_ADDRESS][DOMAIN_NAME]" at bounding box center [678, 342] width 886 height 33
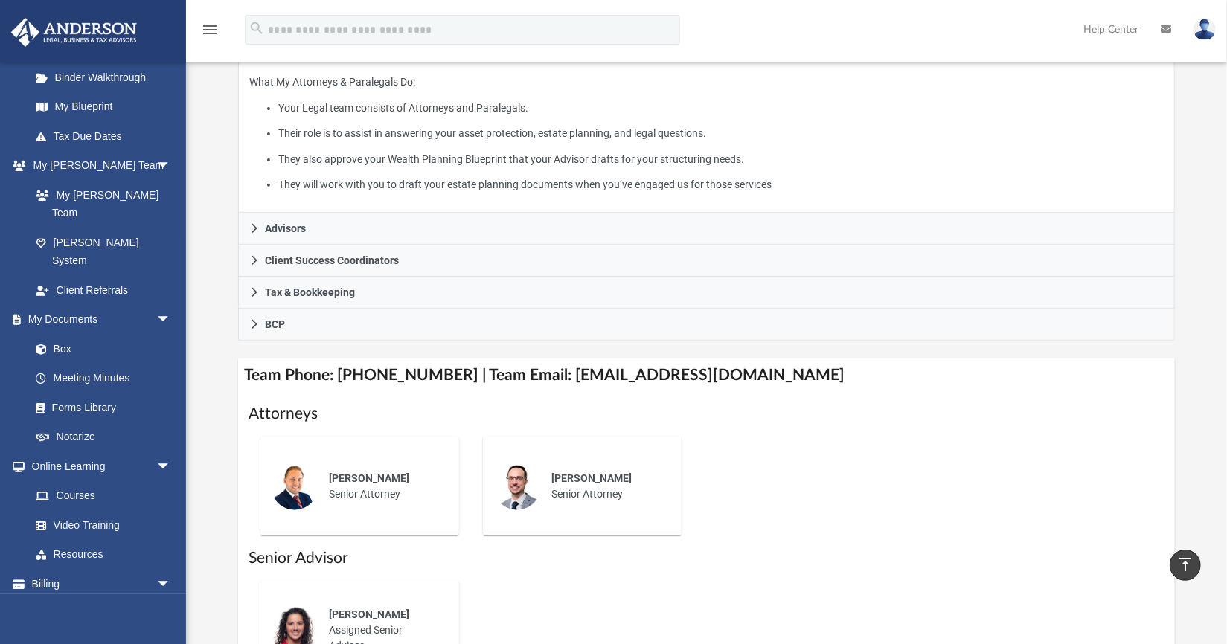
scroll to position [263, 0]
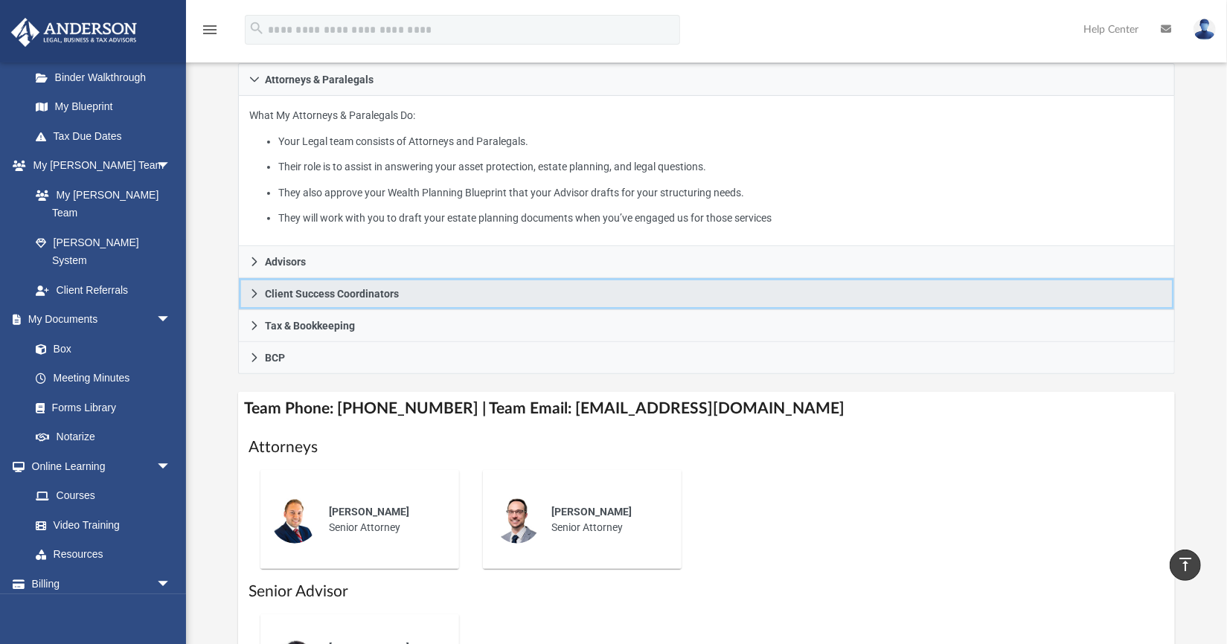
click at [270, 283] on link "Client Success Coordinators" at bounding box center [706, 294] width 937 height 32
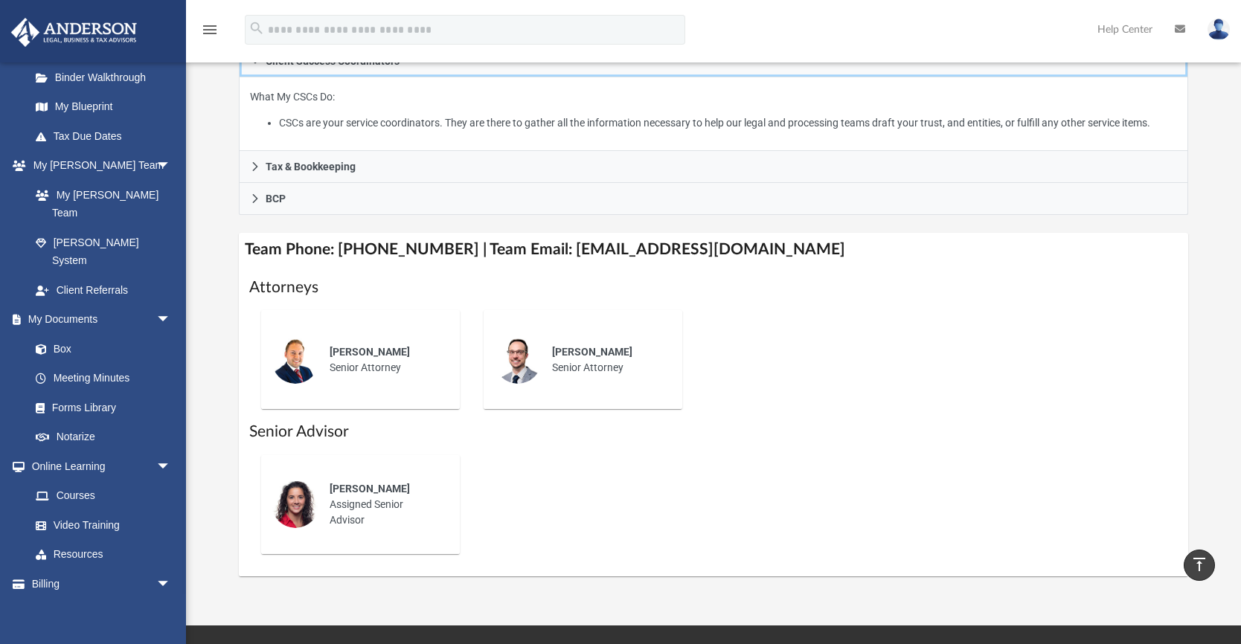
scroll to position [281, 0]
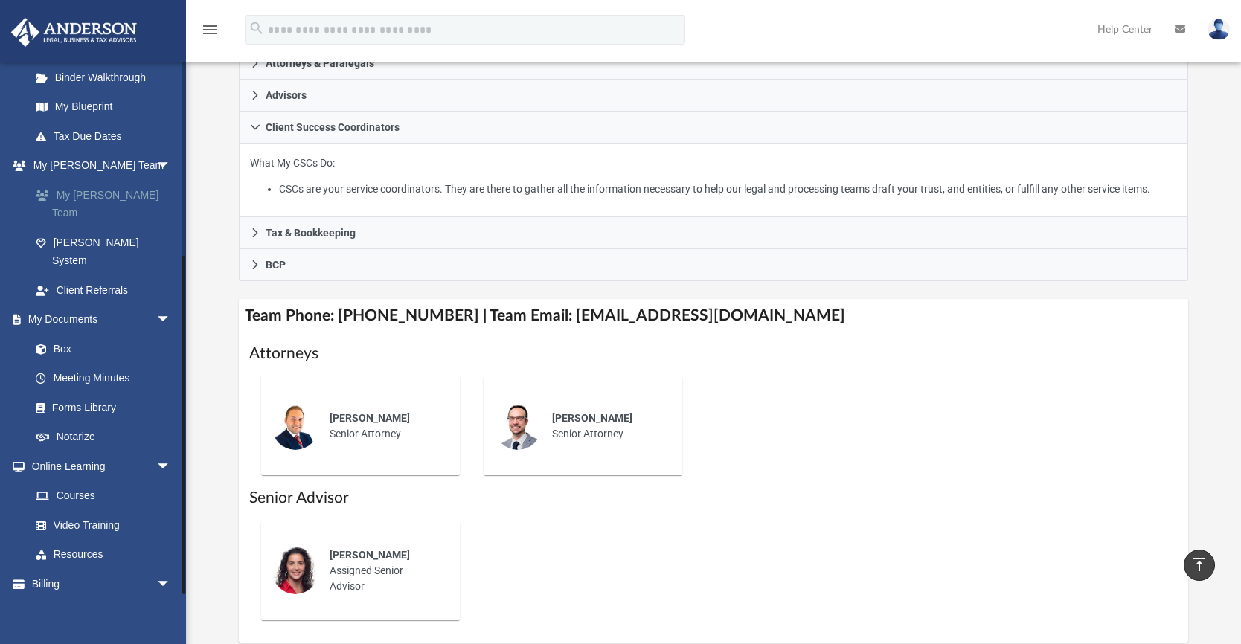
click at [97, 192] on link "My [PERSON_NAME] Team" at bounding box center [107, 204] width 173 height 48
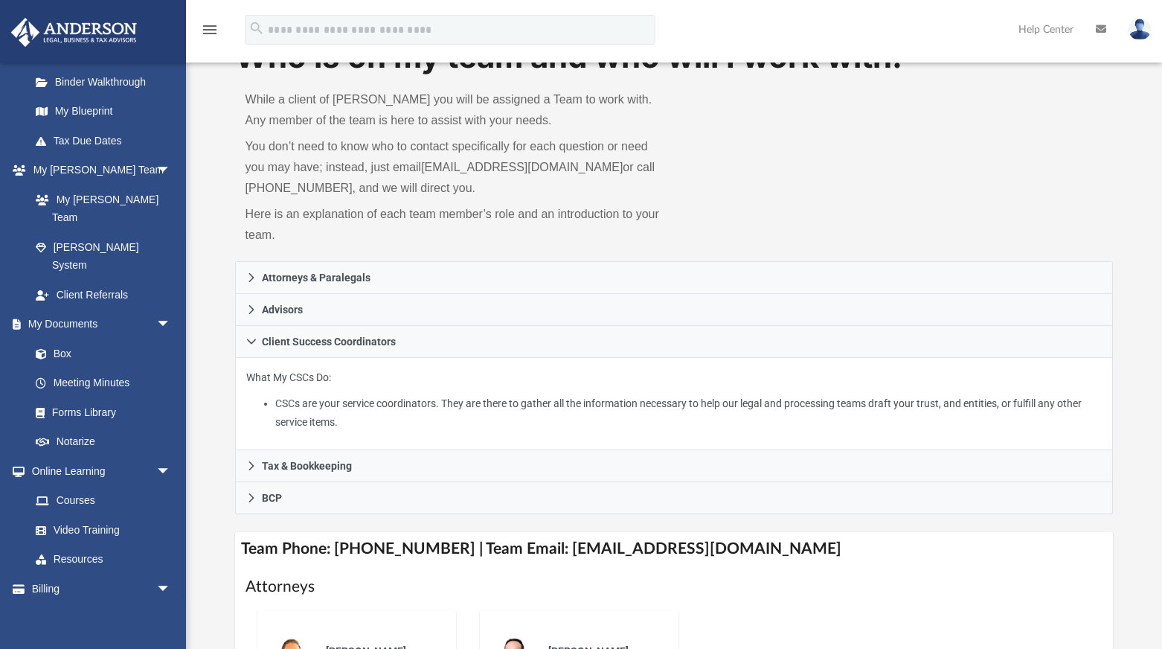
scroll to position [0, 0]
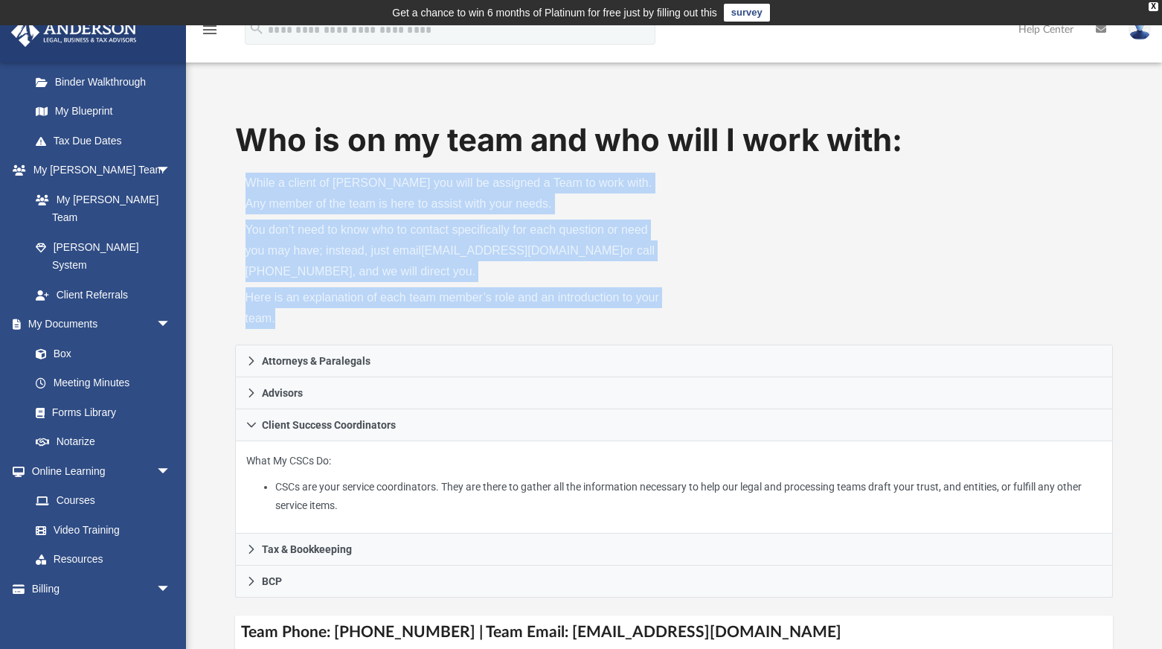
drag, startPoint x: 276, startPoint y: 316, endPoint x: 228, endPoint y: 173, distance: 151.6
click at [228, 173] on div "Who is on my team and who will I work with: While a client of [PERSON_NAME] you…" at bounding box center [674, 538] width 976 height 840
click at [432, 198] on p "While a client of [PERSON_NAME] you will be assigned a Team to work with. Any m…" at bounding box center [455, 194] width 418 height 42
drag, startPoint x: 240, startPoint y: 183, endPoint x: 433, endPoint y: 316, distance: 234.5
click at [433, 316] on div "While a client of [PERSON_NAME] you will be assigned a Team to work with. Any m…" at bounding box center [454, 253] width 439 height 182
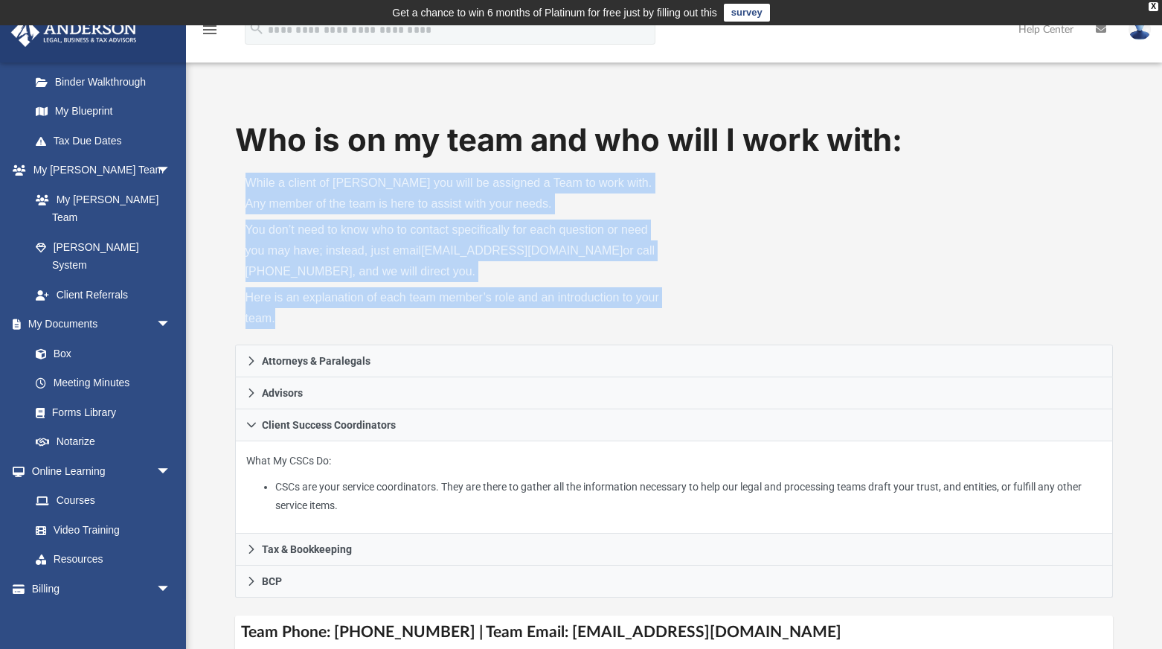
click at [433, 316] on p "Here is an explanation of each team member’s role and an introduction to your t…" at bounding box center [455, 308] width 418 height 42
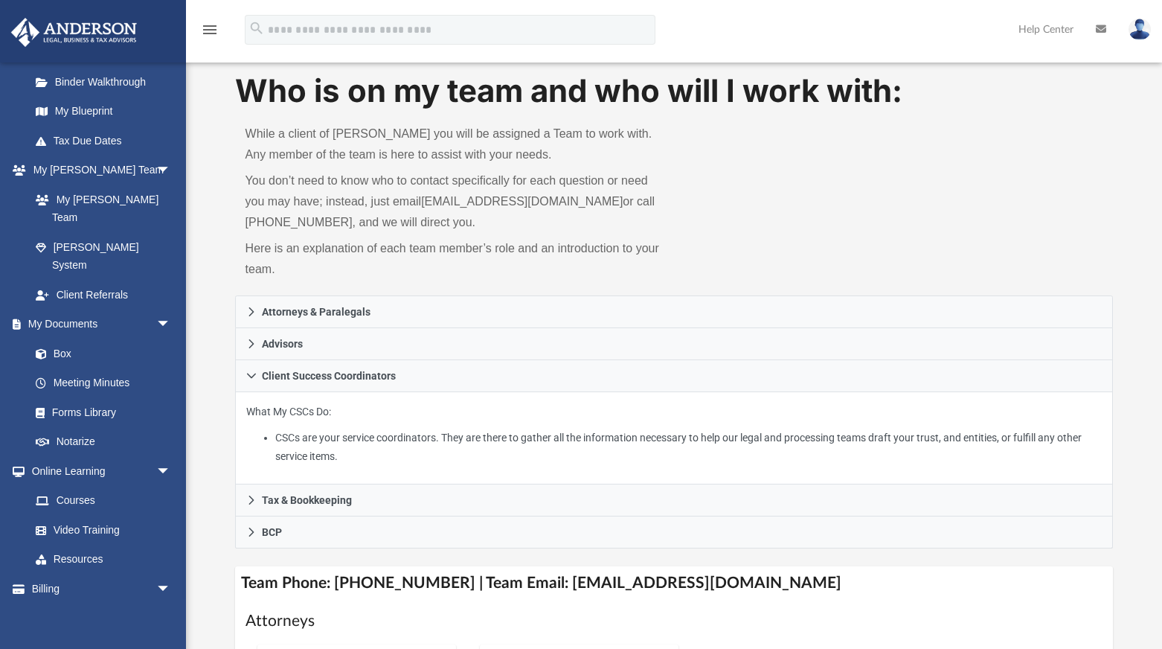
scroll to position [99, 0]
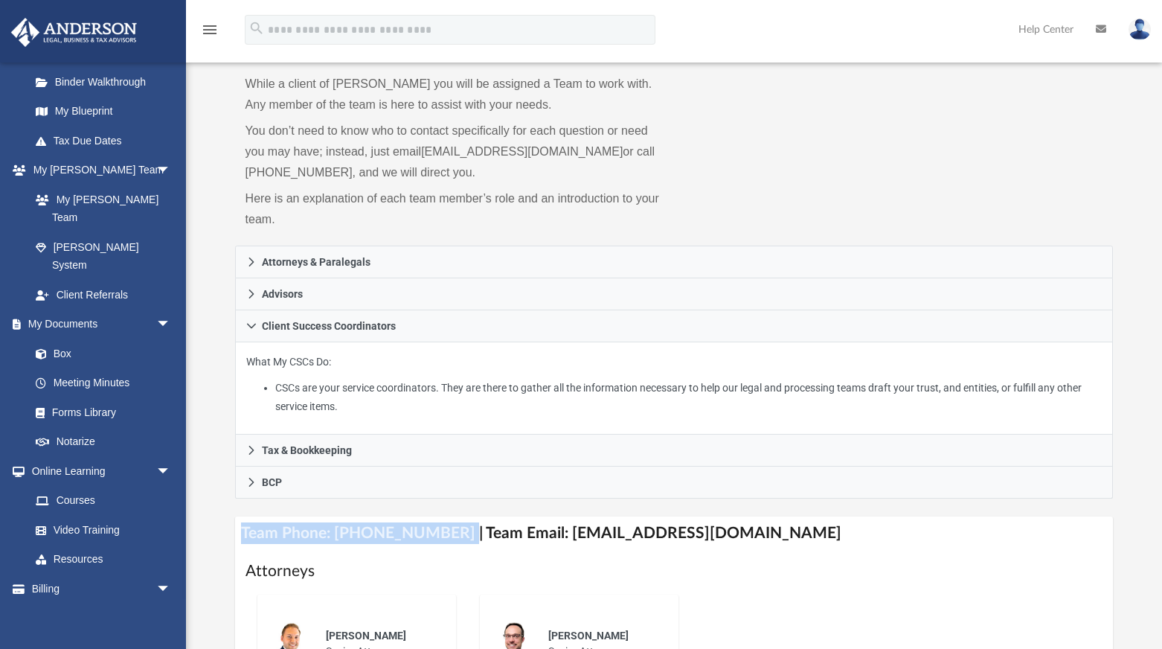
drag, startPoint x: 444, startPoint y: 527, endPoint x: 250, endPoint y: 519, distance: 193.6
click at [234, 521] on div "Who is on my team and who will I work with: While a client of [PERSON_NAME] you…" at bounding box center [674, 439] width 976 height 840
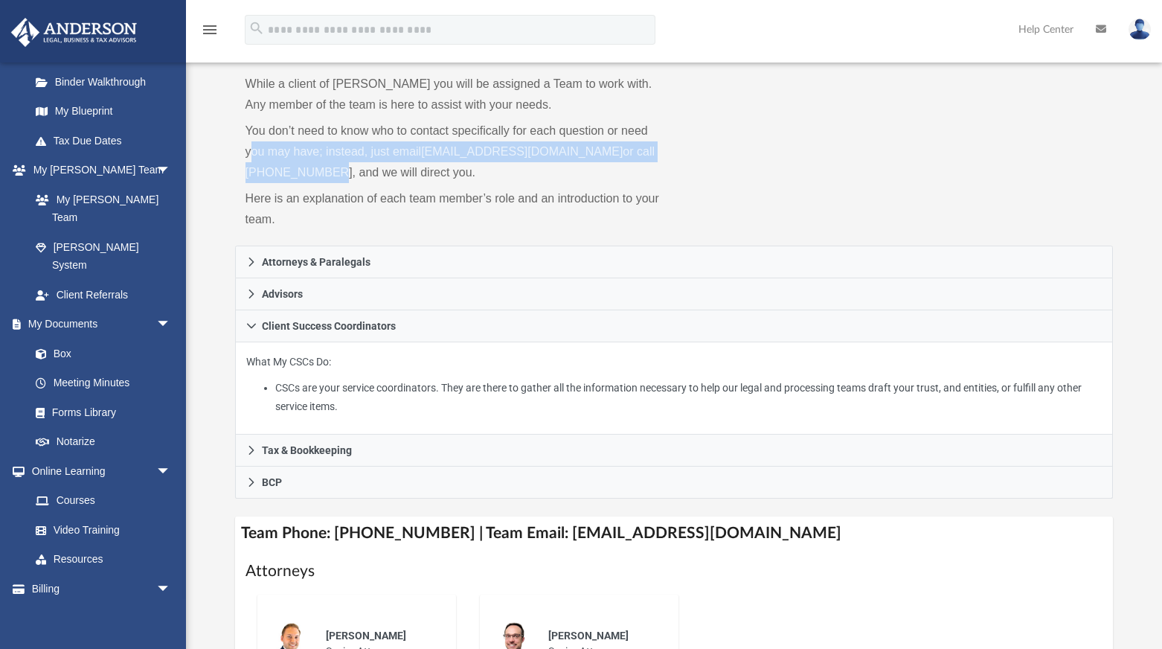
drag, startPoint x: 293, startPoint y: 170, endPoint x: 255, endPoint y: 142, distance: 47.5
click at [252, 141] on p "You don’t need to know who to contact specifically for each question or need yo…" at bounding box center [455, 152] width 418 height 63
click at [339, 149] on p "You don’t need to know who to contact specifically for each question or need yo…" at bounding box center [455, 152] width 418 height 63
